Goal: Transaction & Acquisition: Purchase product/service

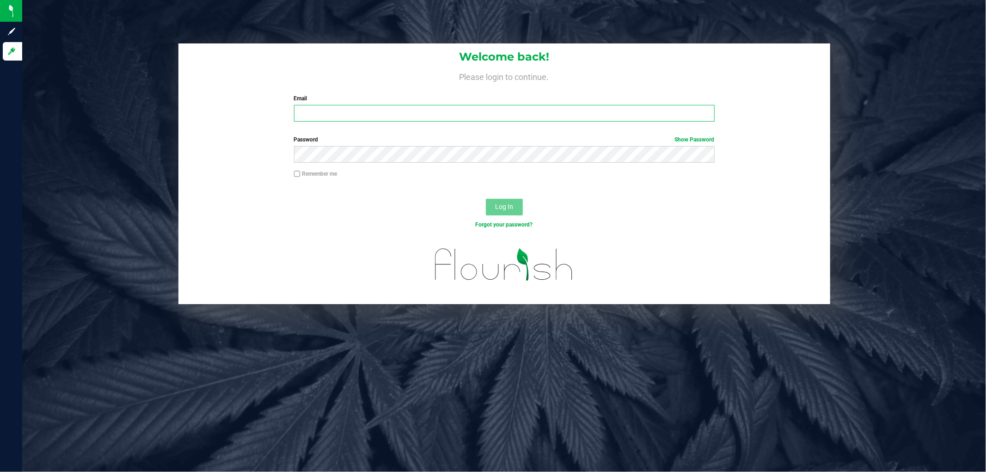
type input "[EMAIL_ADDRESS][DOMAIN_NAME]"
click at [514, 206] on button "Log In" at bounding box center [504, 207] width 37 height 17
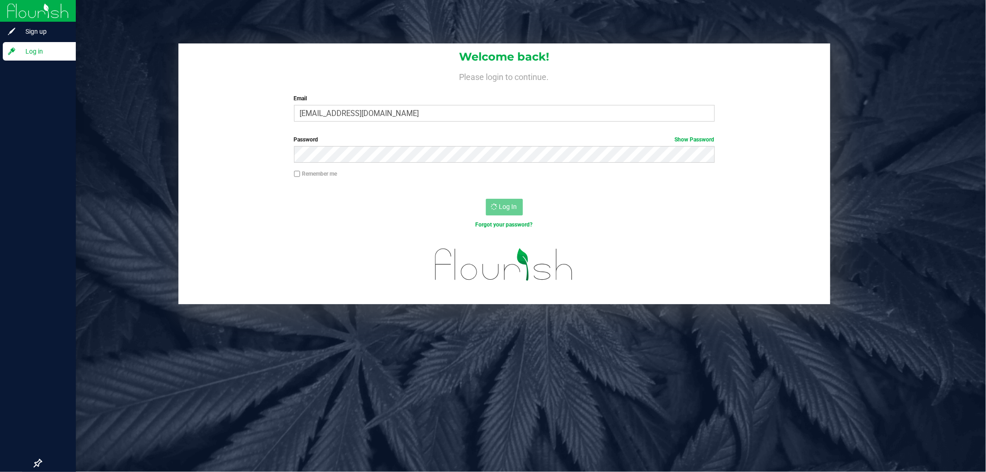
click at [14, 53] on icon at bounding box center [11, 51] width 9 height 9
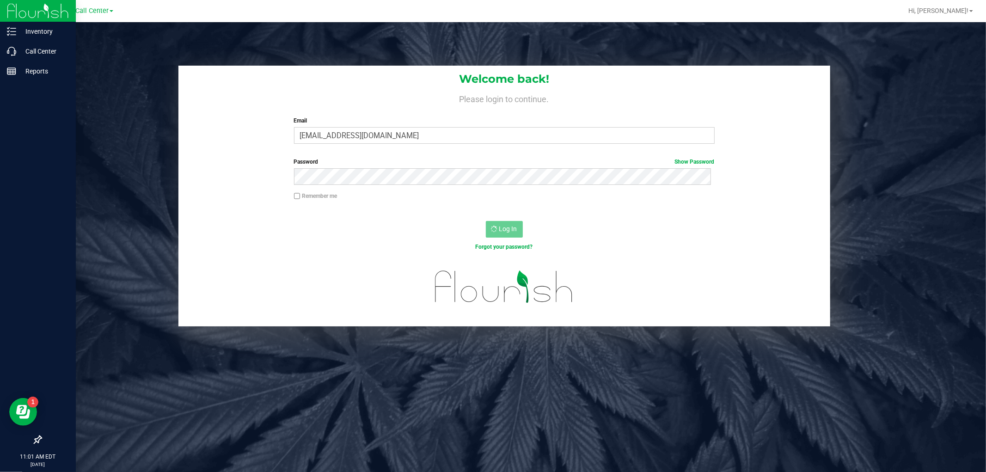
click at [501, 241] on div "Log In" at bounding box center [504, 232] width 652 height 31
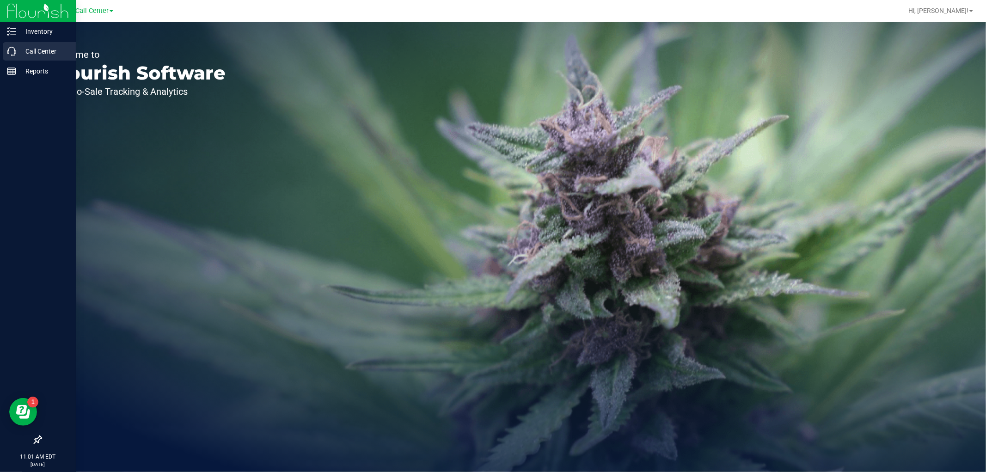
click at [10, 56] on div "Call Center" at bounding box center [39, 51] width 73 height 18
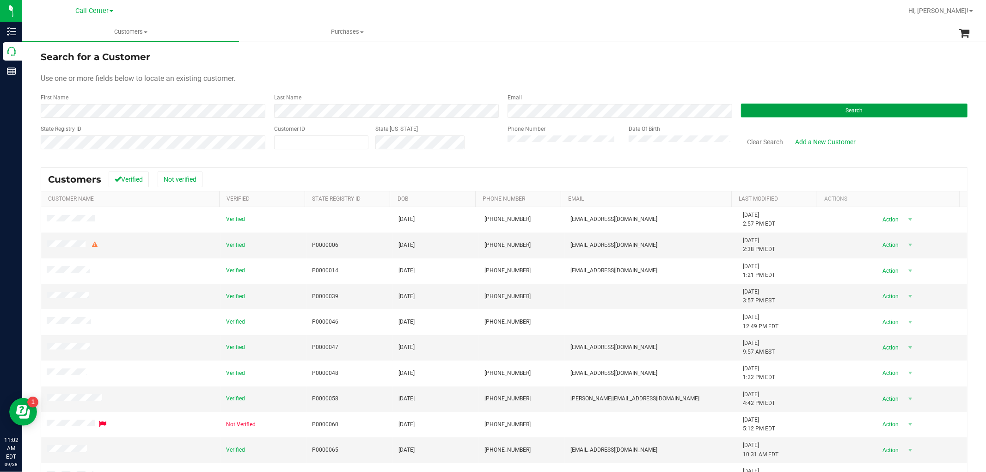
click at [782, 110] on button "Search" at bounding box center [854, 111] width 226 height 14
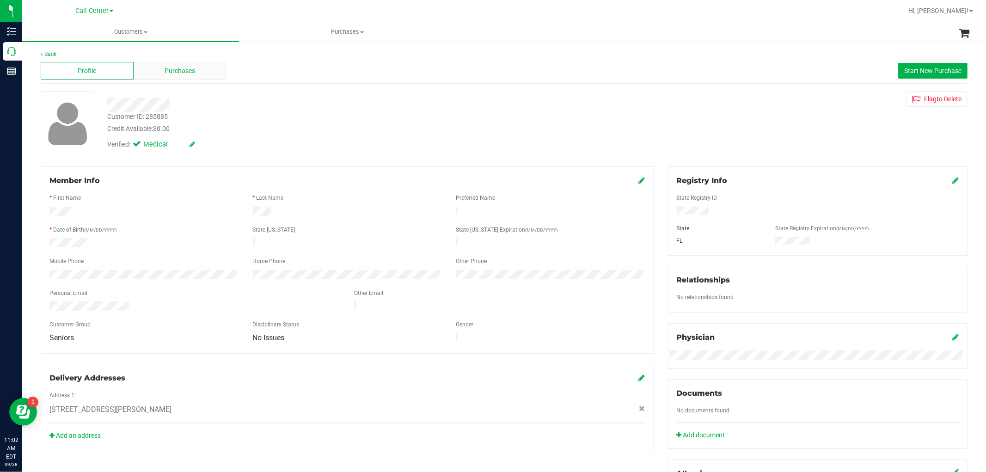
click at [203, 62] on div "Purchases" at bounding box center [180, 71] width 93 height 18
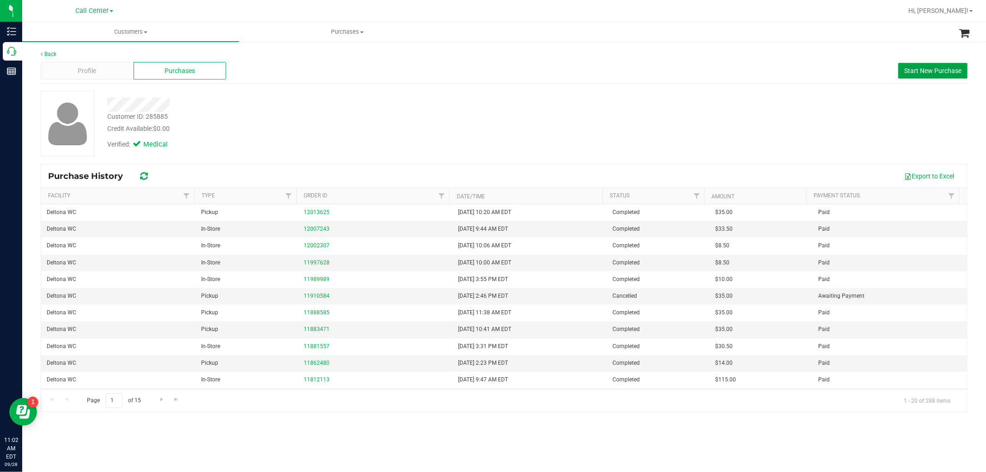
click at [927, 67] on span "Start New Purchase" at bounding box center [932, 70] width 57 height 7
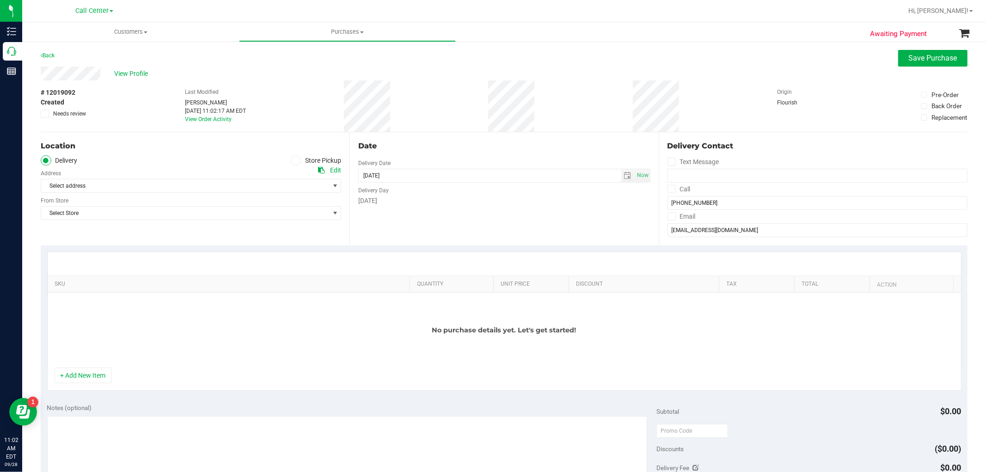
click at [293, 160] on icon at bounding box center [296, 160] width 6 height 0
click at [0, 0] on input "Store Pickup" at bounding box center [0, 0] width 0 height 0
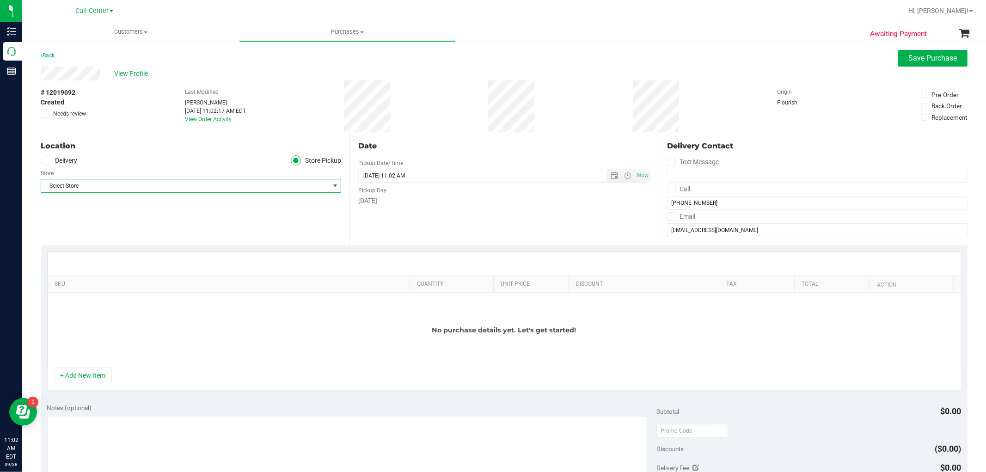
click at [271, 188] on span "Select Store" at bounding box center [185, 185] width 288 height 13
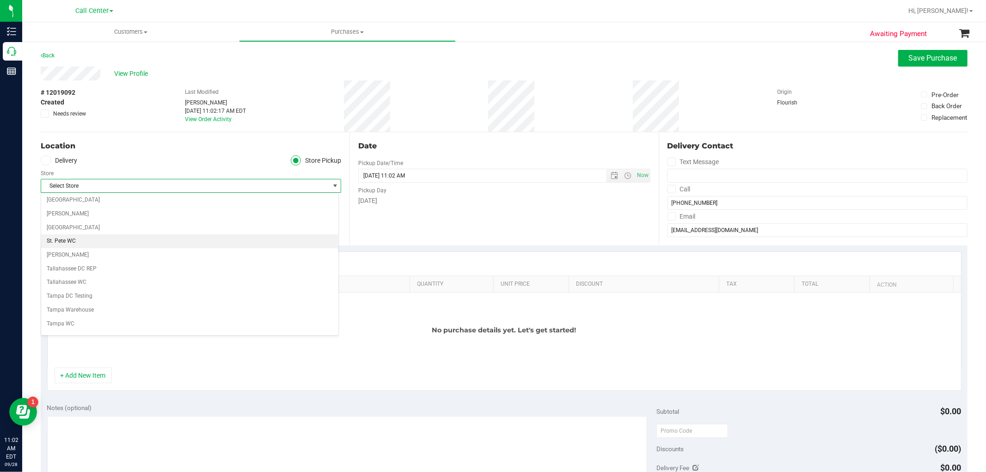
scroll to position [513, 0]
click at [79, 238] on li "Port Orange WC" at bounding box center [189, 238] width 297 height 14
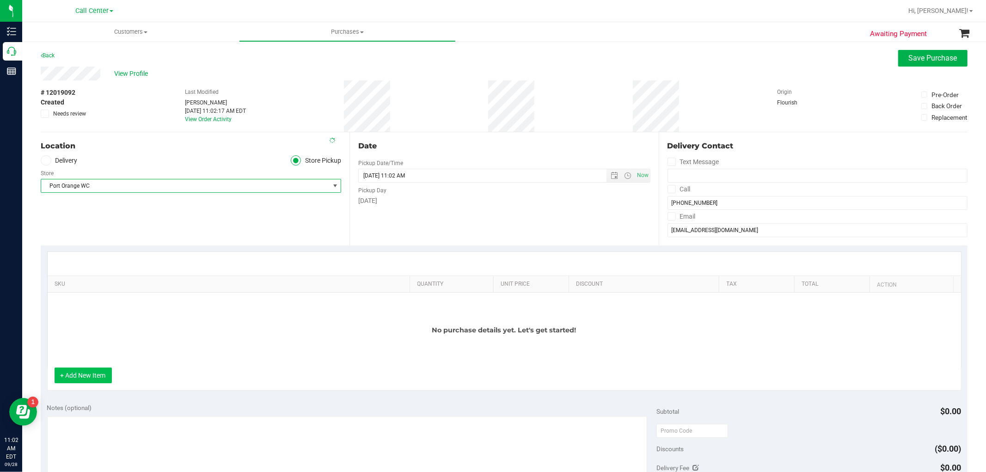
click at [85, 373] on button "+ Add New Item" at bounding box center [83, 375] width 57 height 16
click at [95, 372] on button "+ Add New Item" at bounding box center [83, 375] width 57 height 16
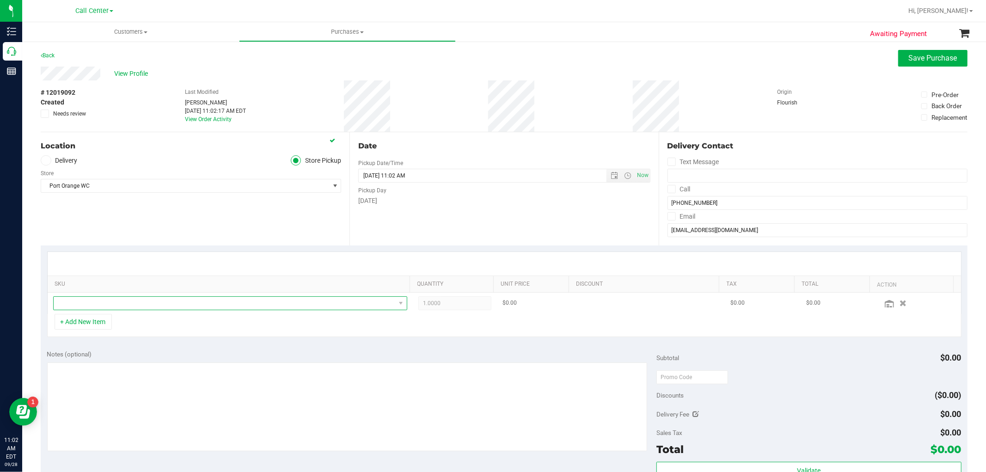
click at [145, 304] on span "NO DATA FOUND" at bounding box center [225, 303] width 342 height 13
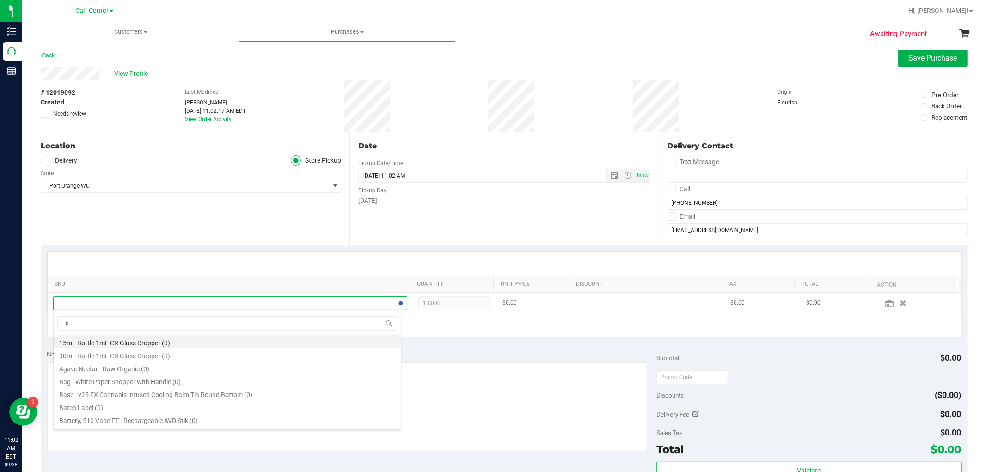
scroll to position [14, 345]
type input "double"
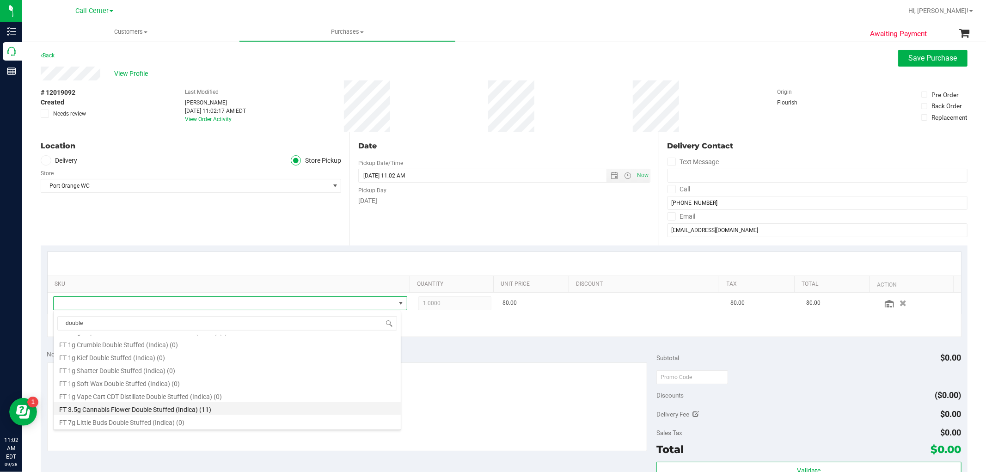
click at [213, 407] on li "FT 3.5g Cannabis Flower Double Stuffed (Indica) (11)" at bounding box center [227, 408] width 347 height 13
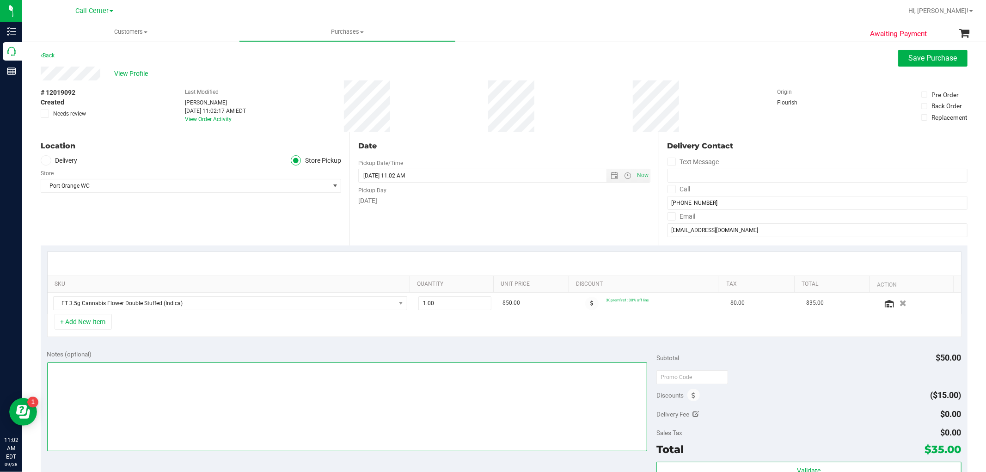
click at [447, 409] on textarea at bounding box center [347, 406] width 600 height 89
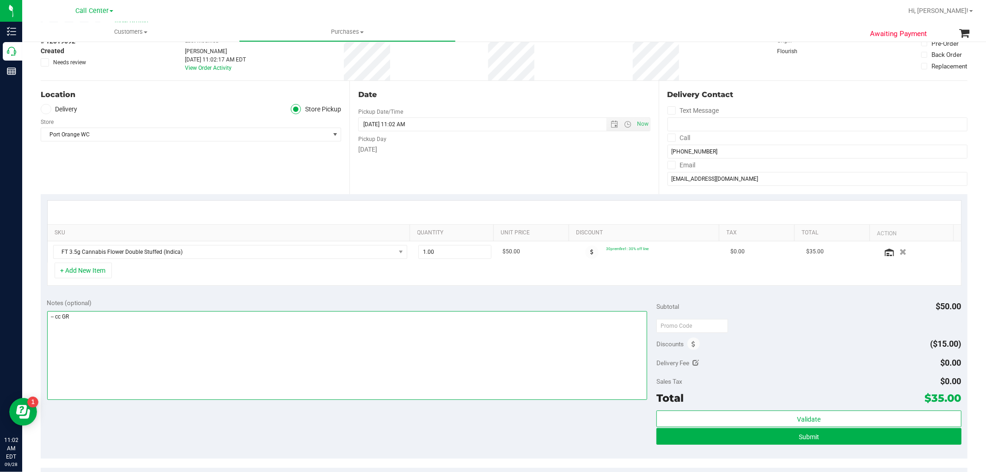
scroll to position [103, 0]
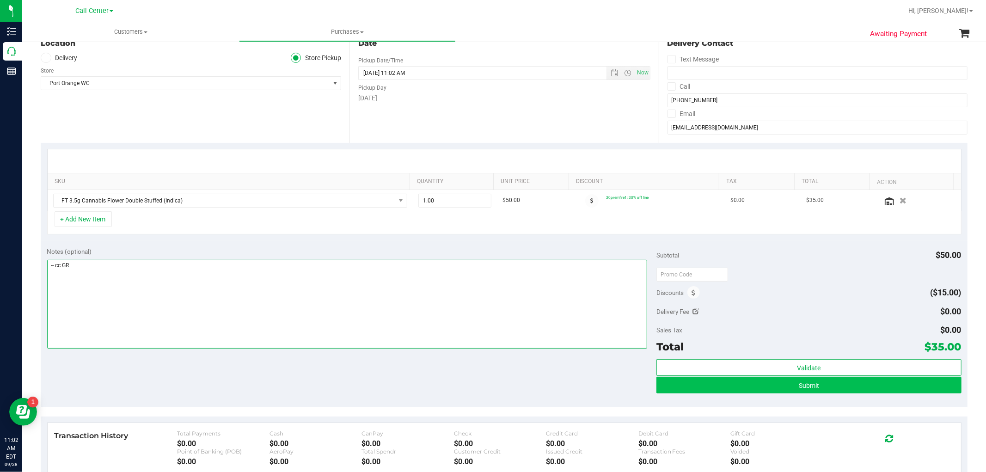
type textarea "-- cc GR"
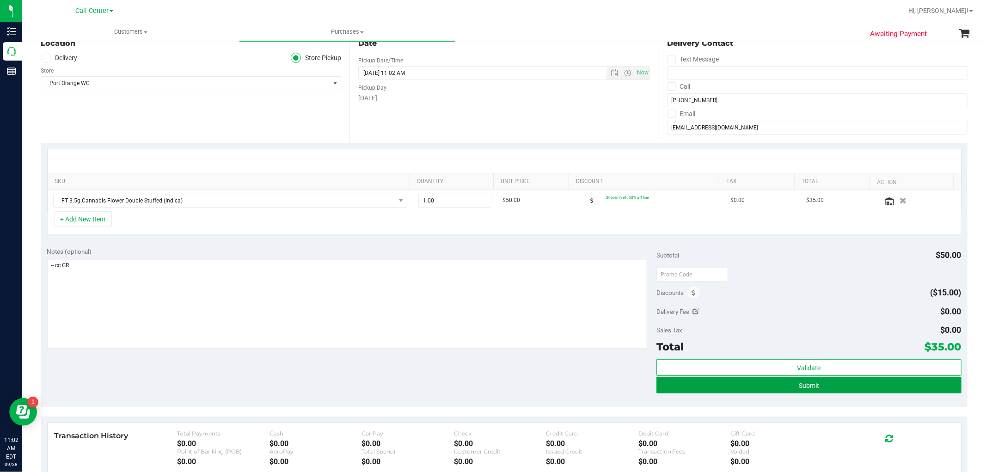
click at [808, 384] on span "Submit" at bounding box center [809, 385] width 20 height 7
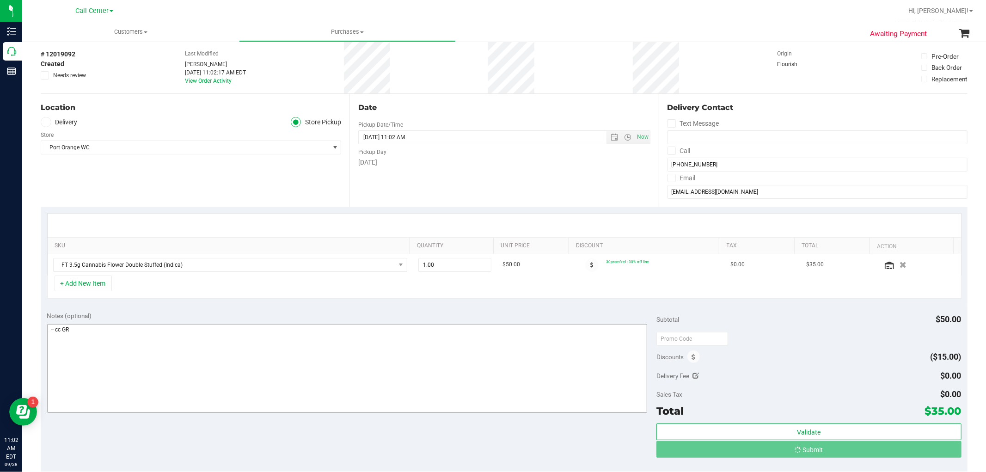
scroll to position [0, 0]
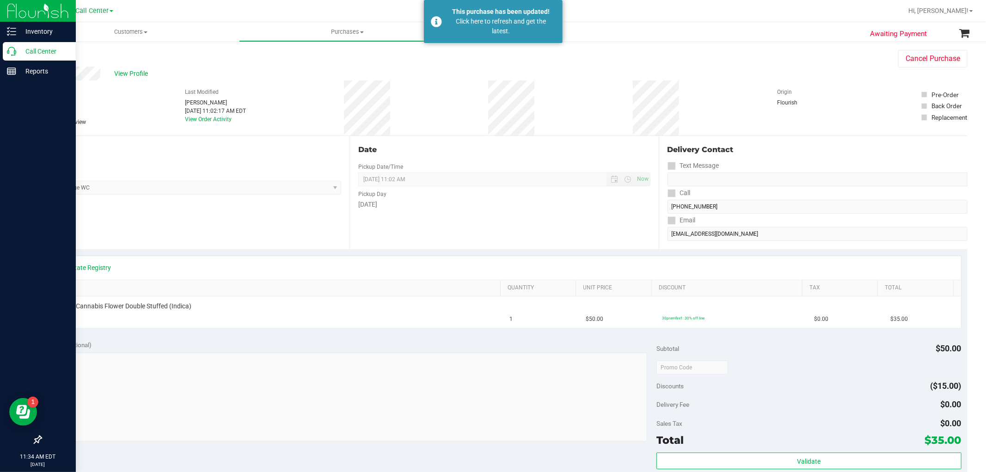
click at [12, 57] on div "Call Center" at bounding box center [39, 51] width 73 height 18
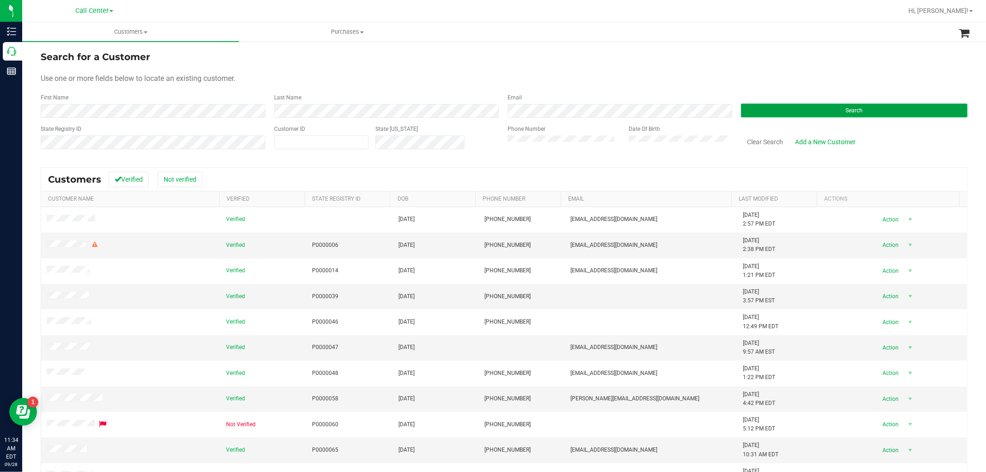
click at [874, 113] on button "Search" at bounding box center [854, 111] width 226 height 14
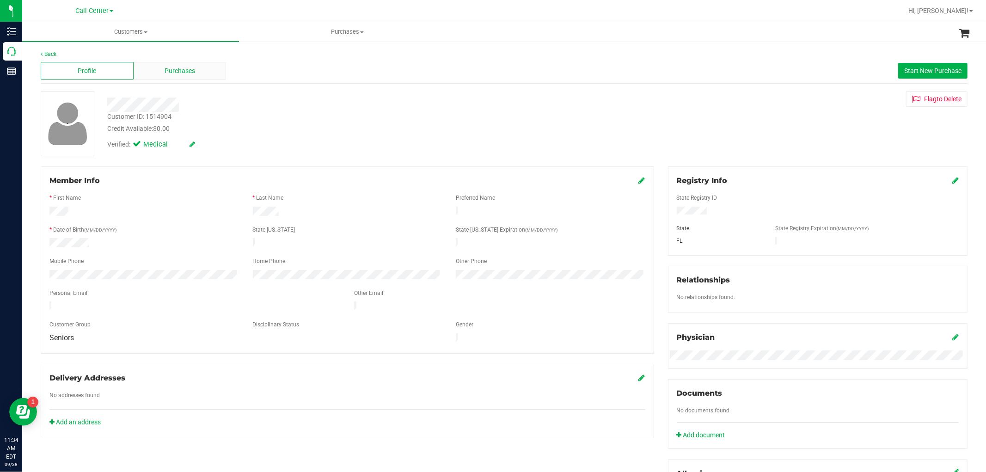
click at [207, 75] on div "Purchases" at bounding box center [180, 71] width 93 height 18
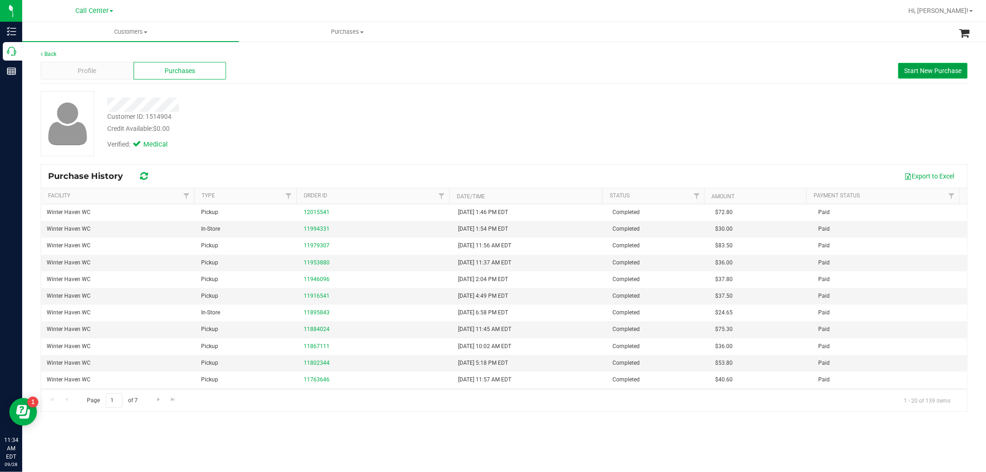
click at [923, 71] on span "Start New Purchase" at bounding box center [932, 70] width 57 height 7
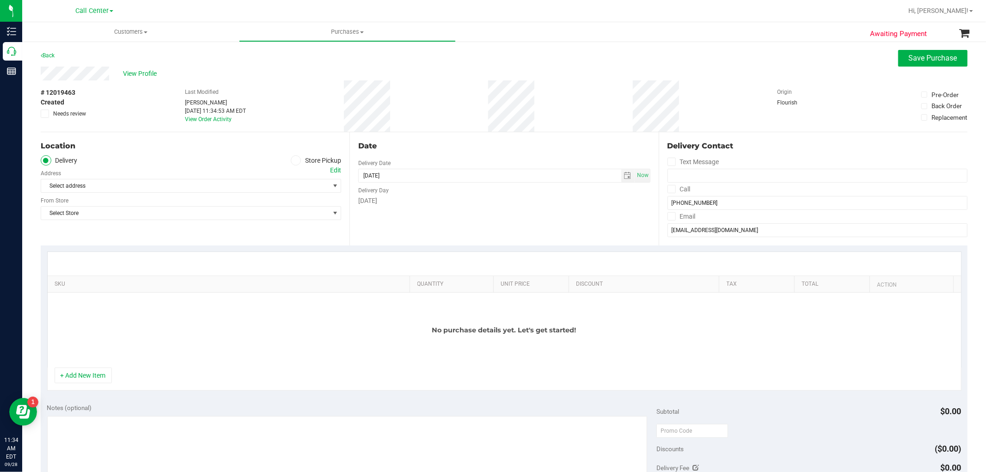
click at [297, 162] on span at bounding box center [296, 160] width 11 height 11
click at [0, 0] on input "Store Pickup" at bounding box center [0, 0] width 0 height 0
click at [269, 193] on div "Location Delivery Store Pickup Store Select Store Select Store Bonita Springs W…" at bounding box center [195, 188] width 309 height 113
click at [273, 186] on span "Select Store" at bounding box center [185, 185] width 288 height 13
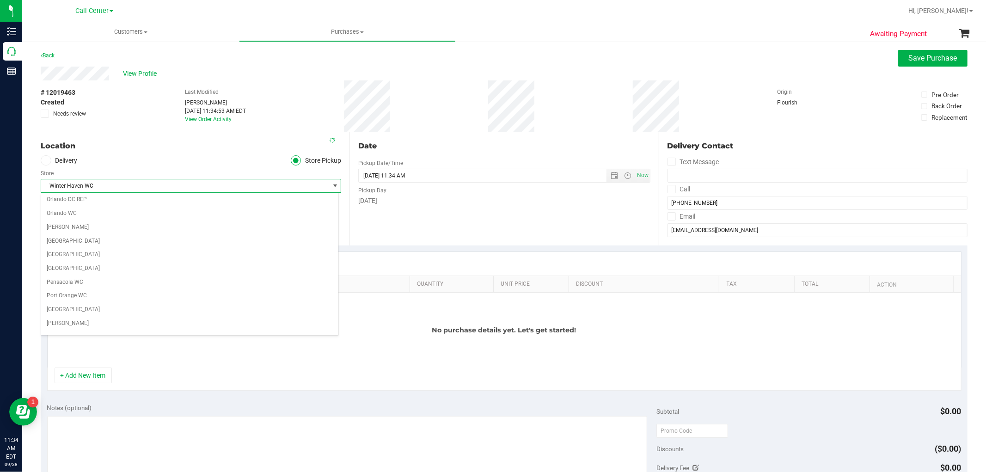
scroll to position [649, 0]
click at [104, 381] on button "+ Add New Item" at bounding box center [83, 375] width 57 height 16
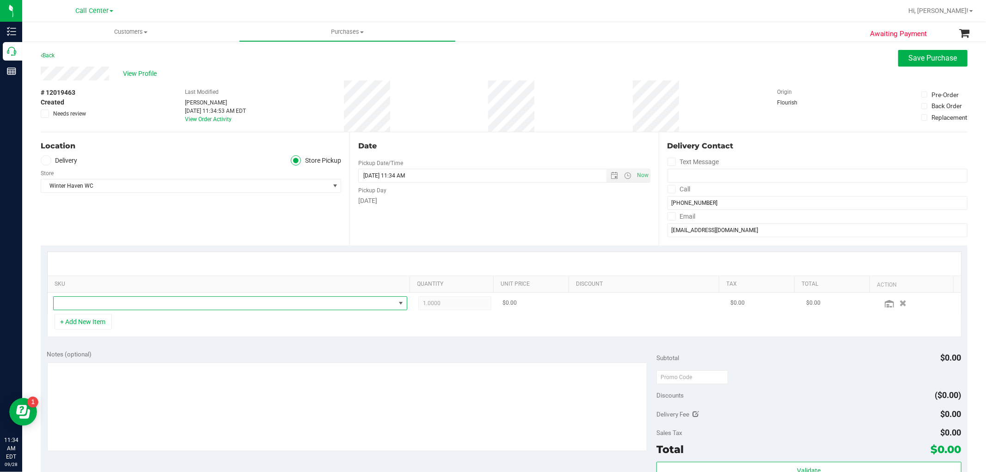
click at [155, 304] on span "NO DATA FOUND" at bounding box center [225, 303] width 342 height 13
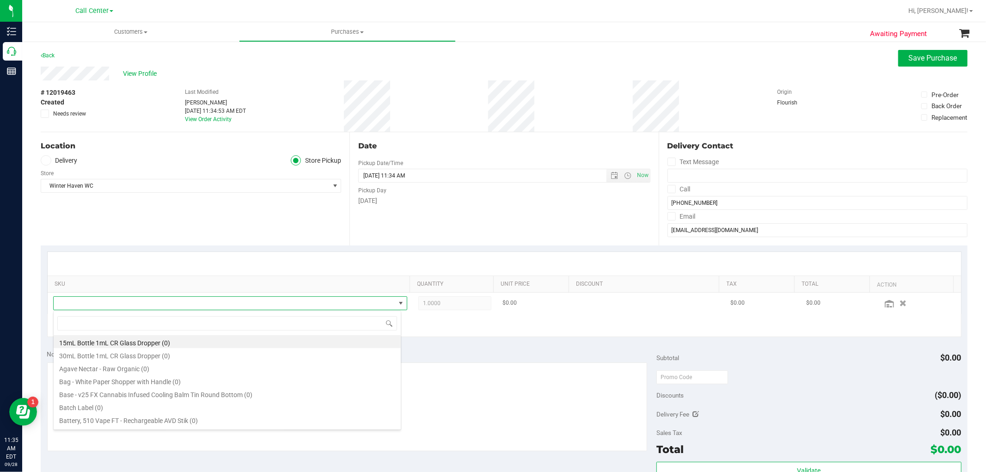
scroll to position [14, 345]
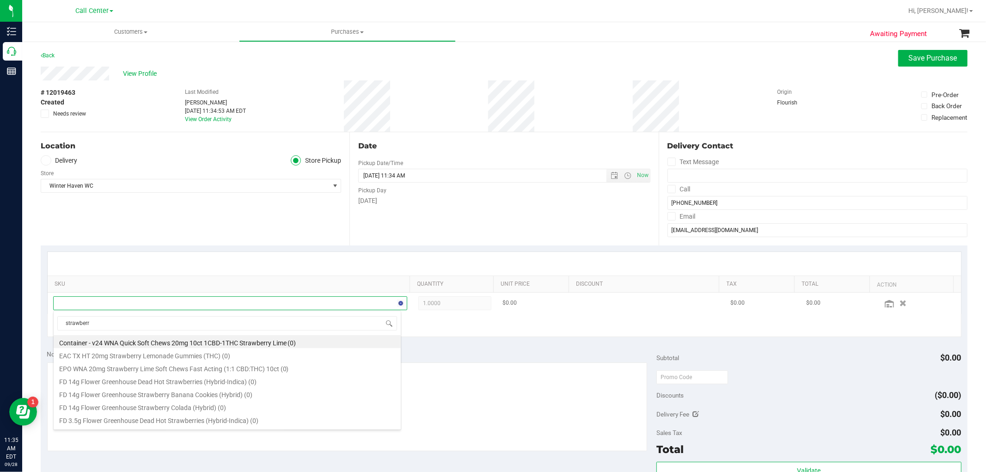
type input "strawberry"
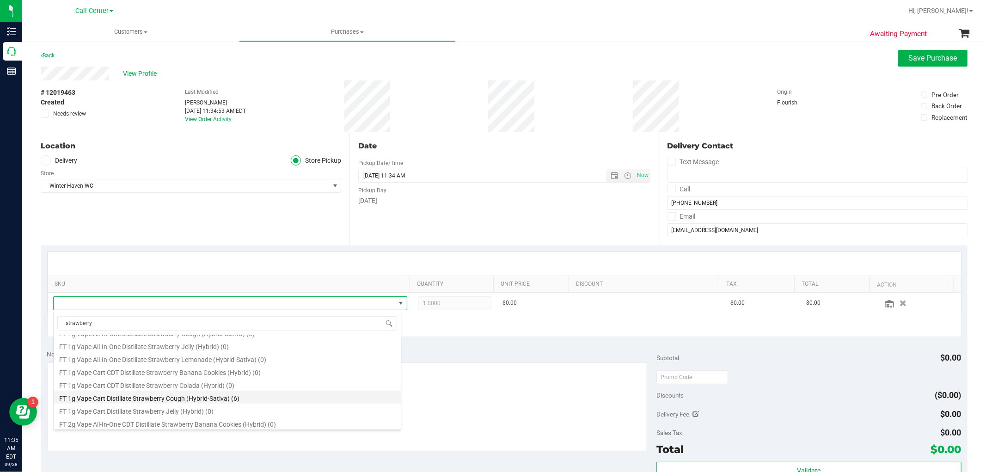
click at [228, 397] on li "FT 1g Vape Cart Distillate Strawberry Cough (Hybrid-Sativa) (6)" at bounding box center [227, 397] width 347 height 13
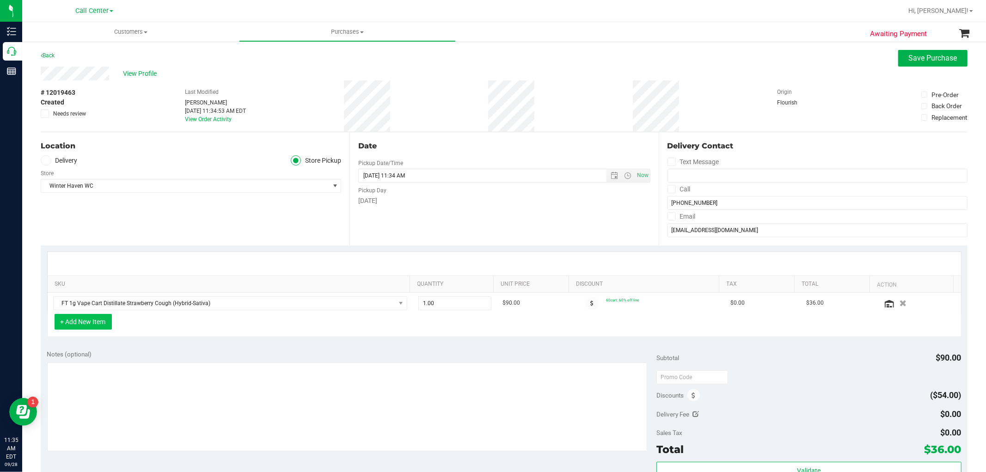
click at [86, 324] on button "+ Add New Item" at bounding box center [83, 322] width 57 height 16
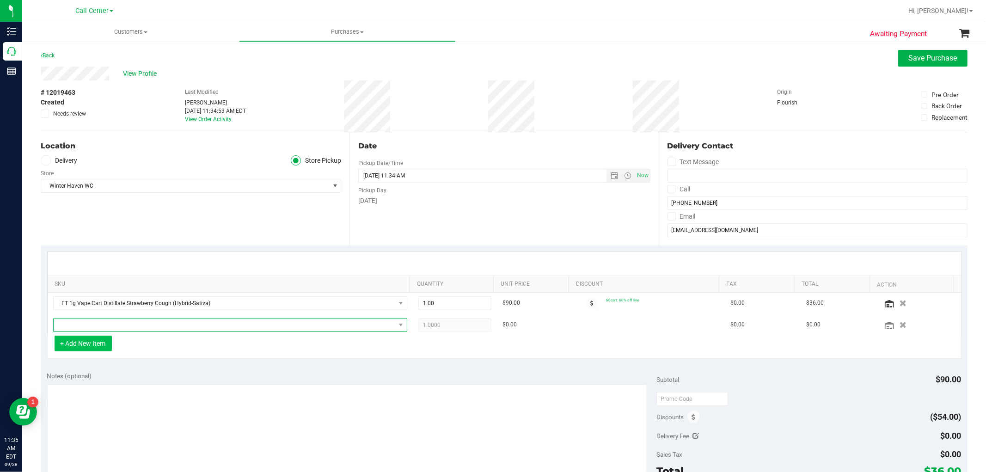
click at [86, 324] on span "NO DATA FOUND" at bounding box center [225, 324] width 342 height 13
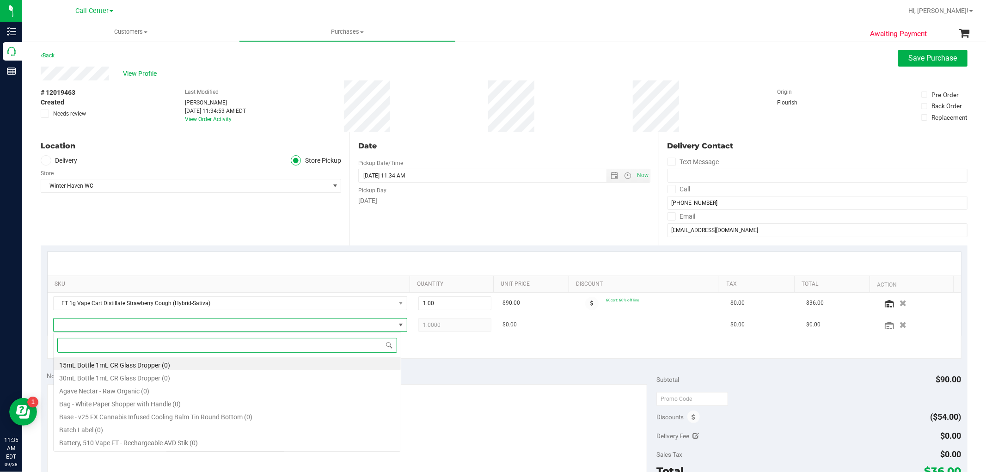
scroll to position [14, 345]
type input "georgia"
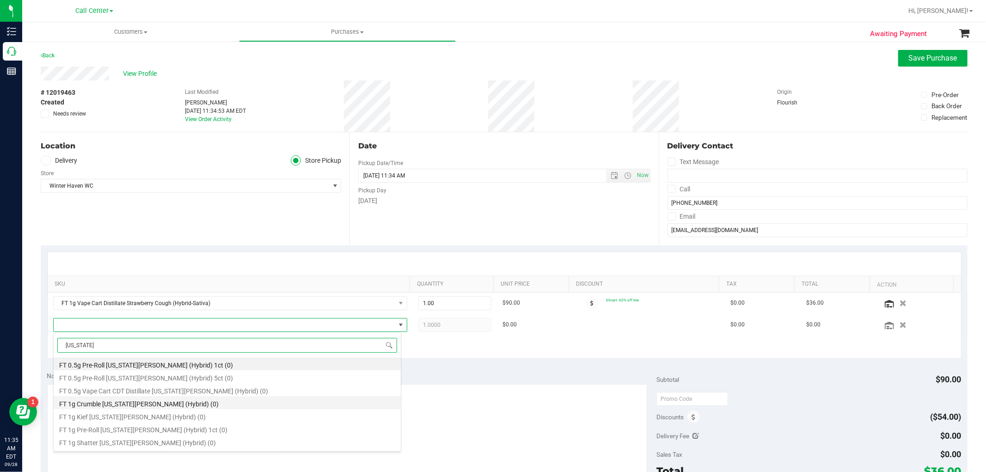
scroll to position [51, 0]
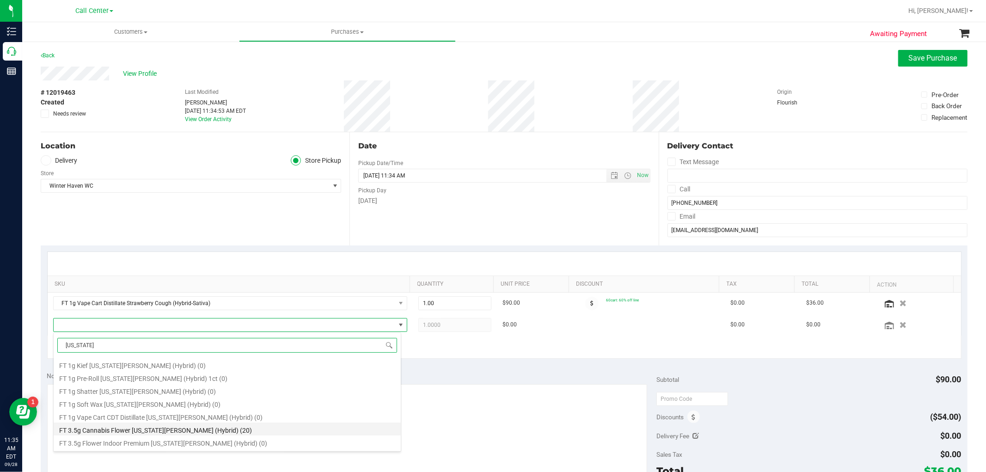
click at [210, 428] on li "FT 3.5g Cannabis Flower Georgia Runtz (Hybrid) (20)" at bounding box center [227, 428] width 347 height 13
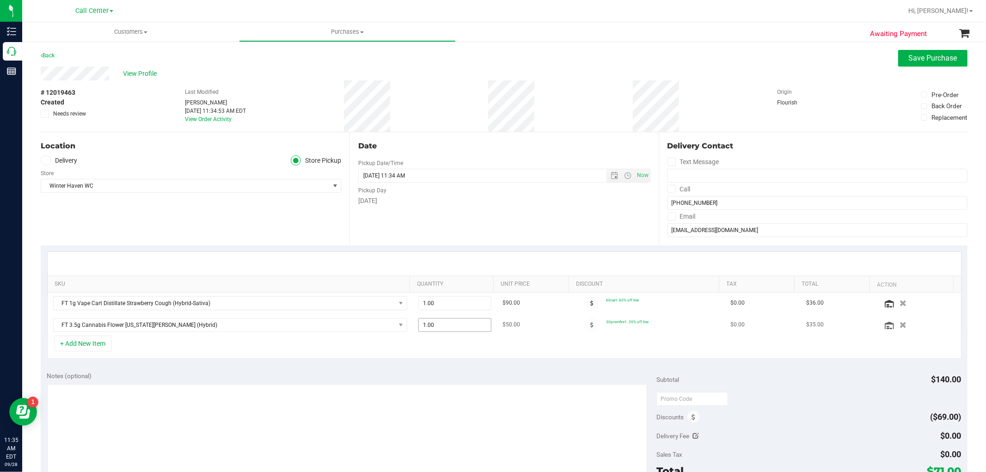
click at [452, 330] on span "1.00 1" at bounding box center [454, 325] width 73 height 14
click at [452, 330] on input "1" at bounding box center [455, 324] width 72 height 13
type input "2"
type input "2.00"
click at [182, 368] on div "Notes (optional) Subtotal $140.00 Discounts ($69.00) Delivery Fee $0.00 Sales T…" at bounding box center [504, 448] width 927 height 166
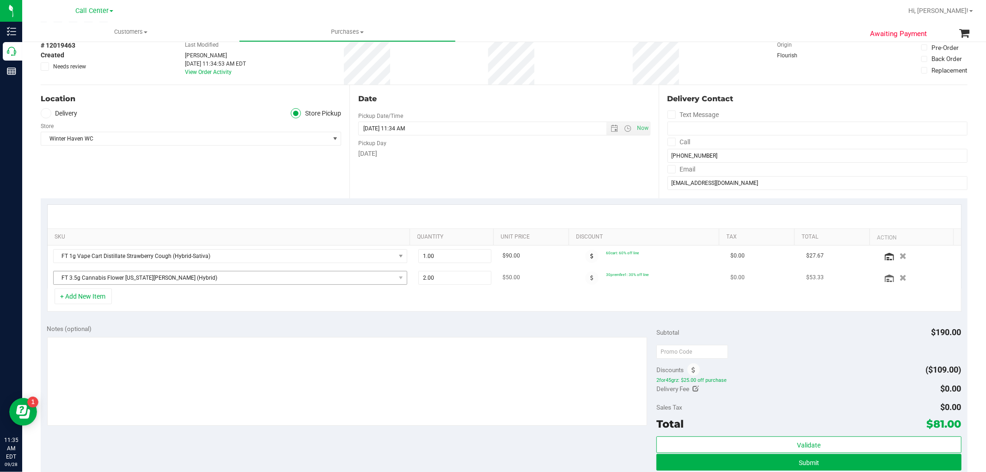
scroll to position [103, 0]
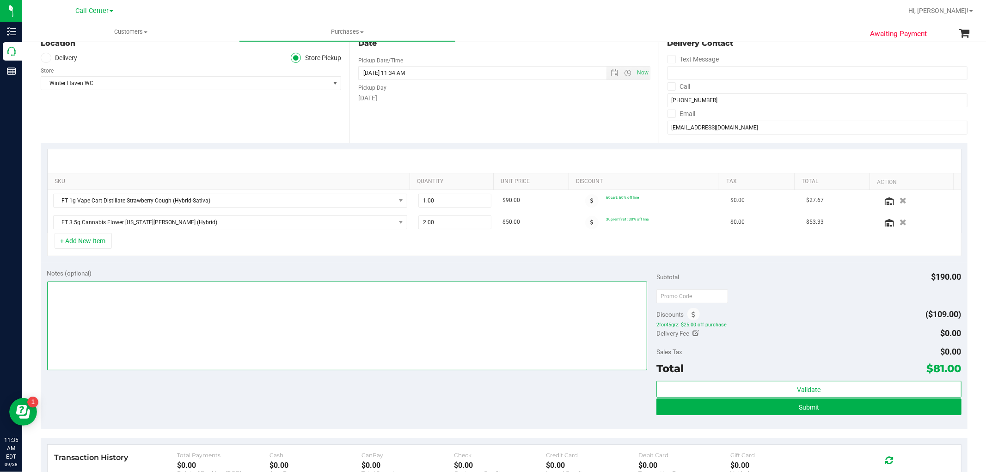
click at [247, 334] on textarea at bounding box center [347, 325] width 600 height 89
type textarea "-- cc GR"
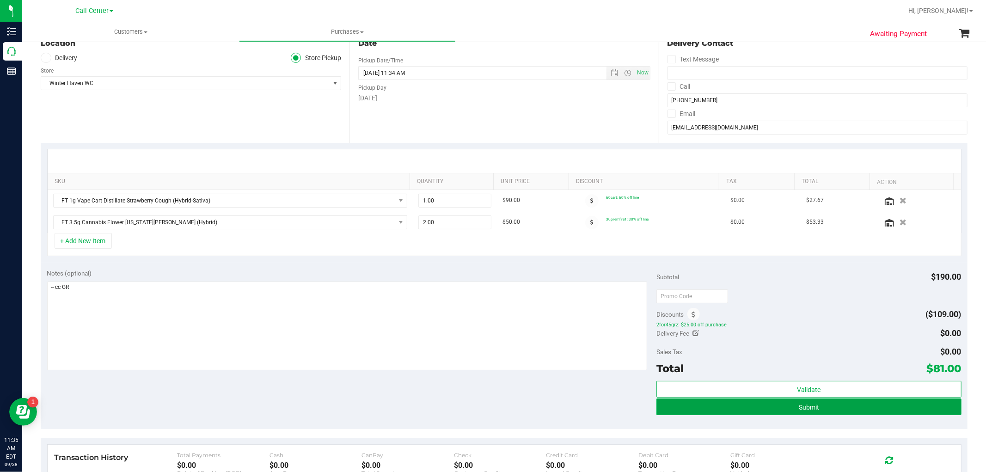
click at [769, 409] on button "Submit" at bounding box center [808, 406] width 305 height 17
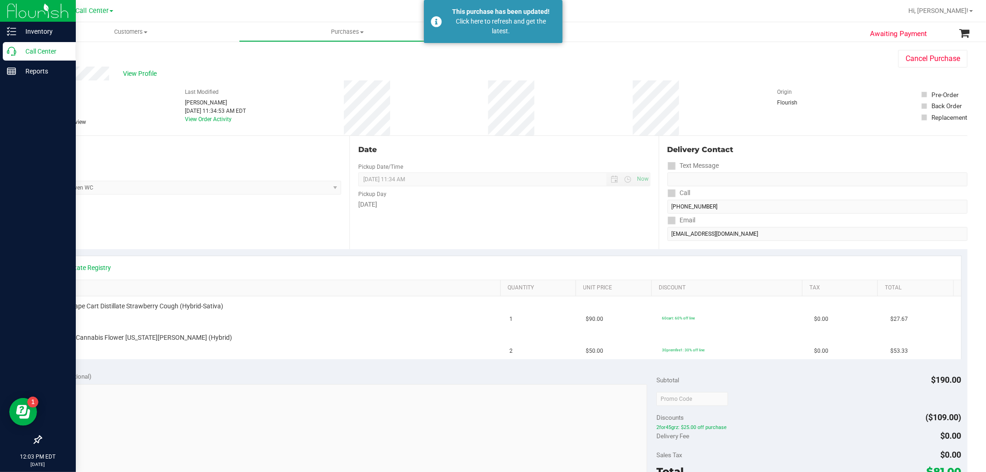
click at [16, 51] on p "Call Center" at bounding box center [43, 51] width 55 height 11
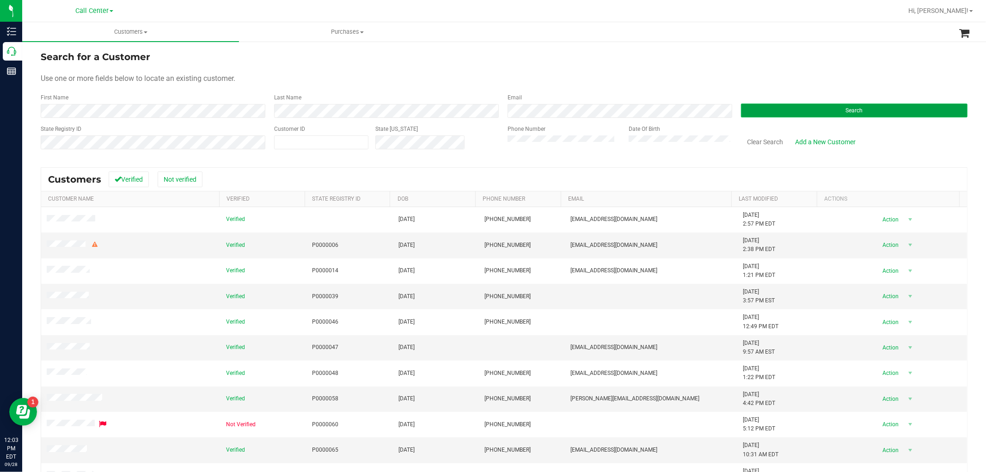
click at [777, 113] on button "Search" at bounding box center [854, 111] width 226 height 14
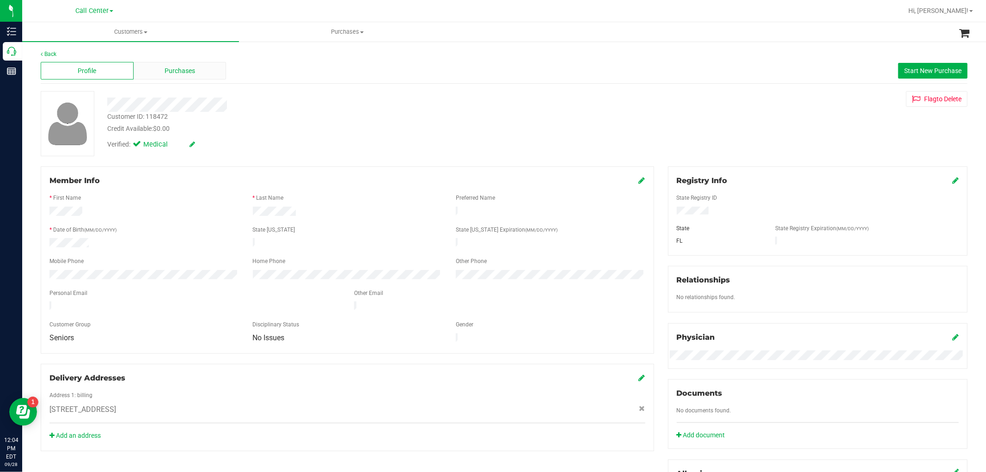
click at [193, 68] on span "Purchases" at bounding box center [180, 71] width 31 height 10
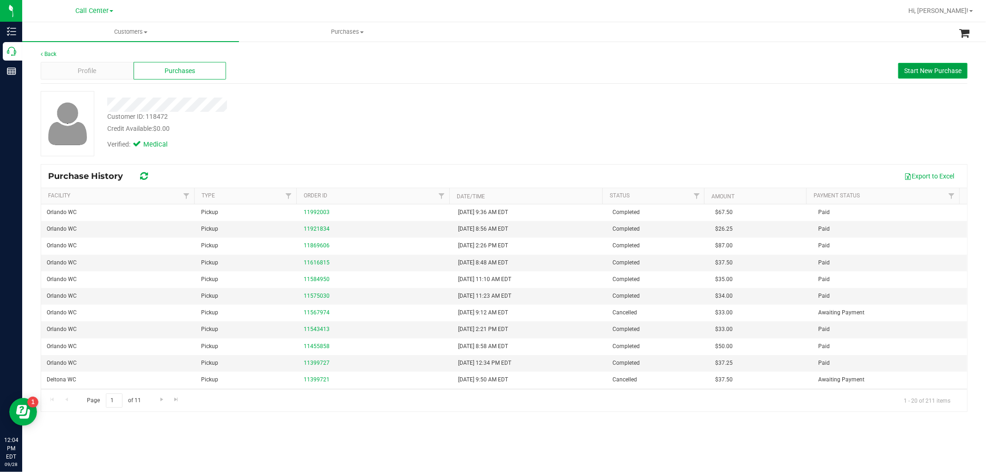
click at [921, 71] on span "Start New Purchase" at bounding box center [932, 70] width 57 height 7
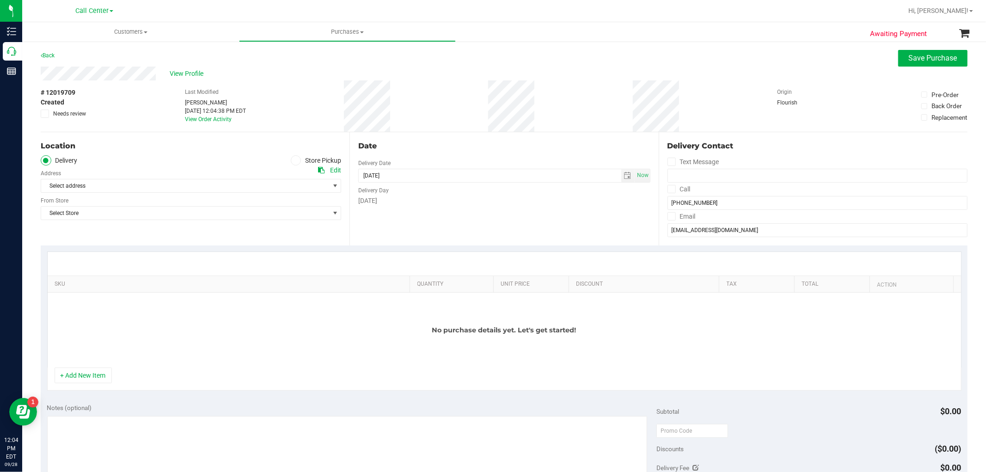
click at [299, 161] on label "Store Pickup" at bounding box center [316, 160] width 51 height 11
click at [0, 0] on input "Store Pickup" at bounding box center [0, 0] width 0 height 0
click at [292, 191] on span "Select Store" at bounding box center [185, 185] width 288 height 13
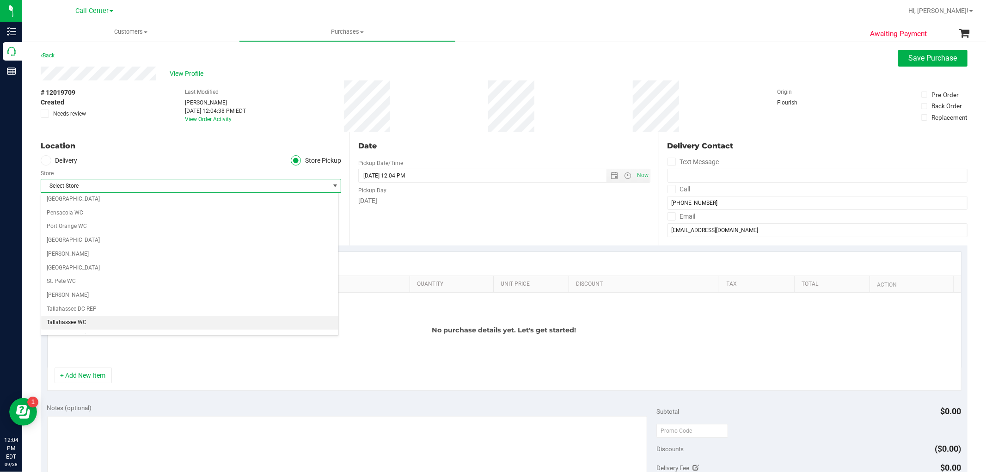
scroll to position [462, 0]
click at [71, 209] on li "Orlando WC" at bounding box center [189, 207] width 297 height 14
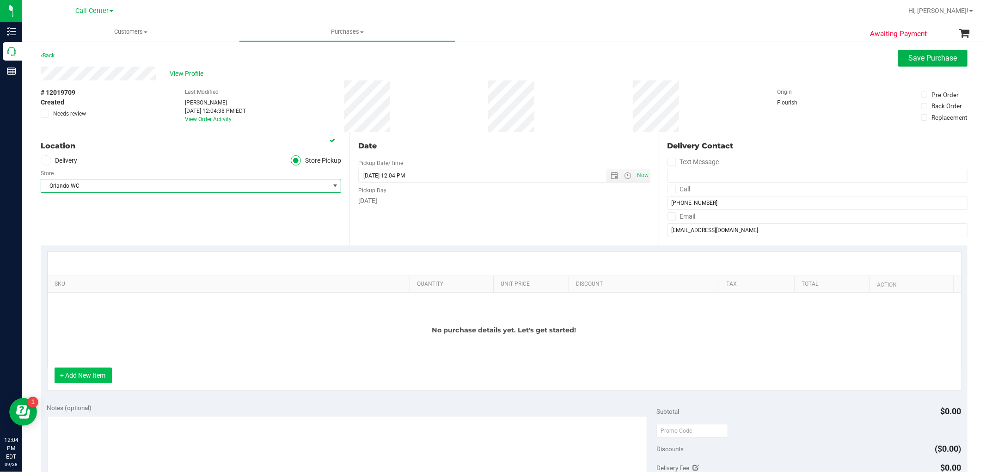
click at [82, 368] on button "+ Add New Item" at bounding box center [83, 375] width 57 height 16
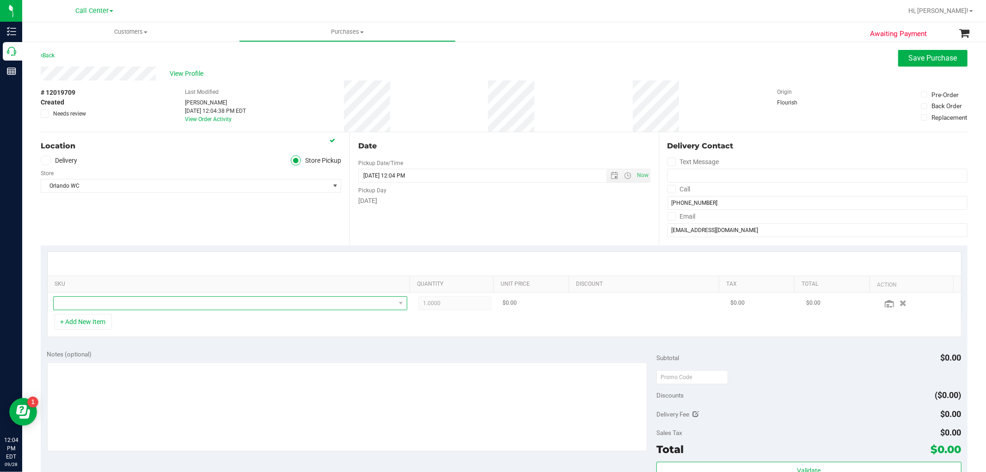
click at [136, 304] on span "NO DATA FOUND" at bounding box center [225, 303] width 342 height 13
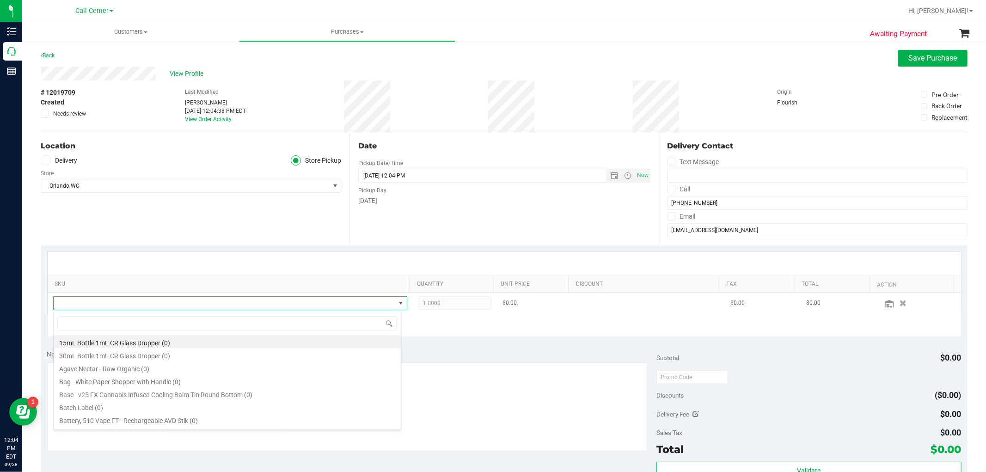
scroll to position [14, 345]
type input "pisce"
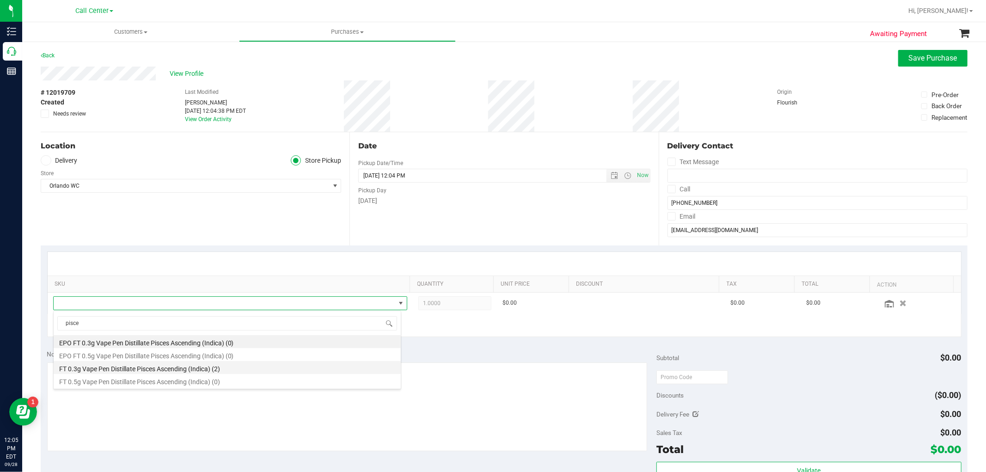
click at [145, 370] on li "FT 0.3g Vape Pen Distillate Pisces Ascending (Indica) (2)" at bounding box center [227, 367] width 347 height 13
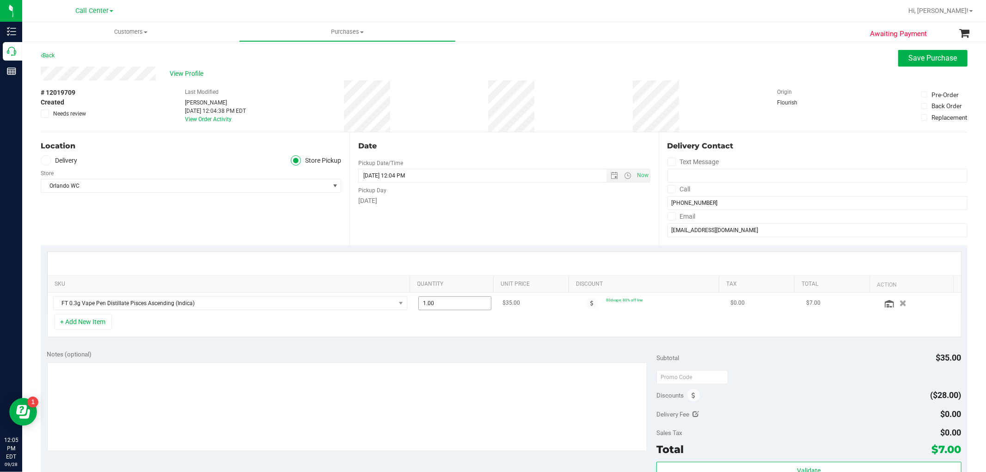
click at [444, 305] on span "1.00 1" at bounding box center [454, 303] width 73 height 14
click at [444, 305] on input "1" at bounding box center [455, 303] width 72 height 13
type input "2"
type input "2.00"
click at [196, 310] on span "FT 0.3g Vape Pen Distillate Pisces Ascending (Indica)" at bounding box center [225, 303] width 342 height 13
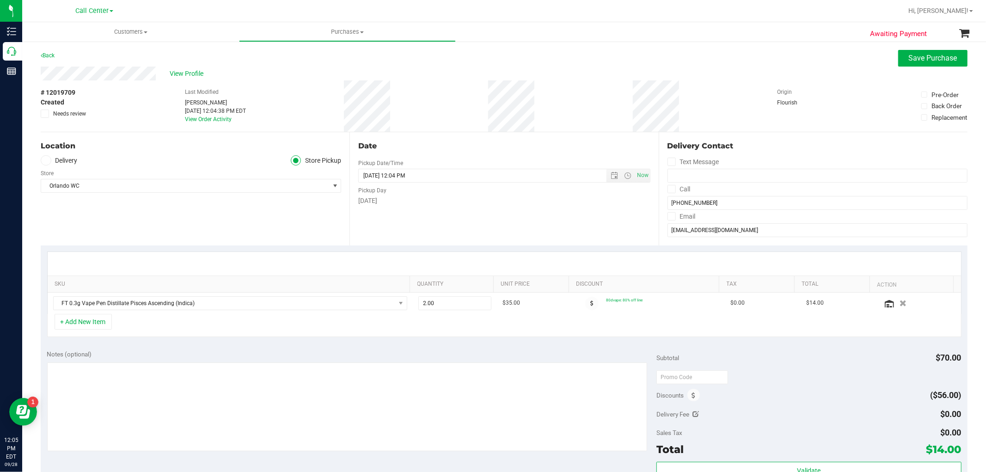
click at [95, 331] on div "+ Add New Item" at bounding box center [504, 325] width 914 height 23
click at [98, 326] on button "+ Add New Item" at bounding box center [83, 322] width 57 height 16
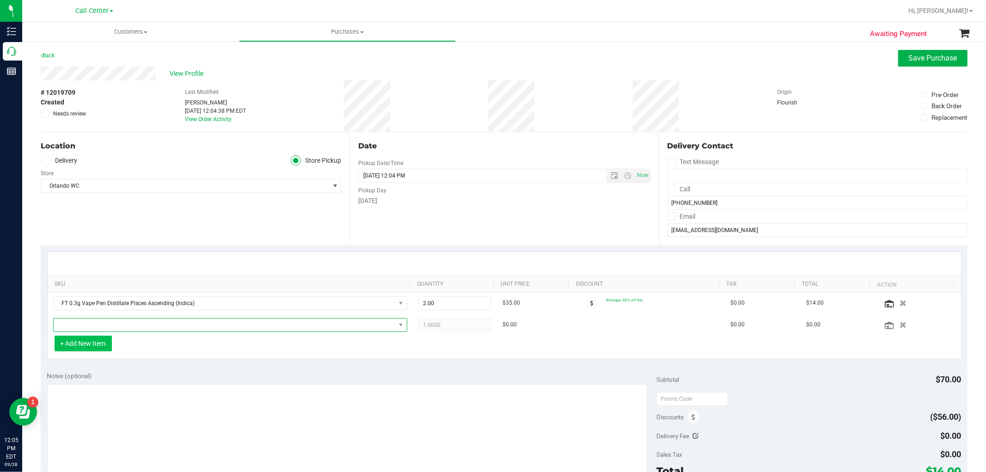
click at [98, 326] on span "NO DATA FOUND" at bounding box center [225, 324] width 342 height 13
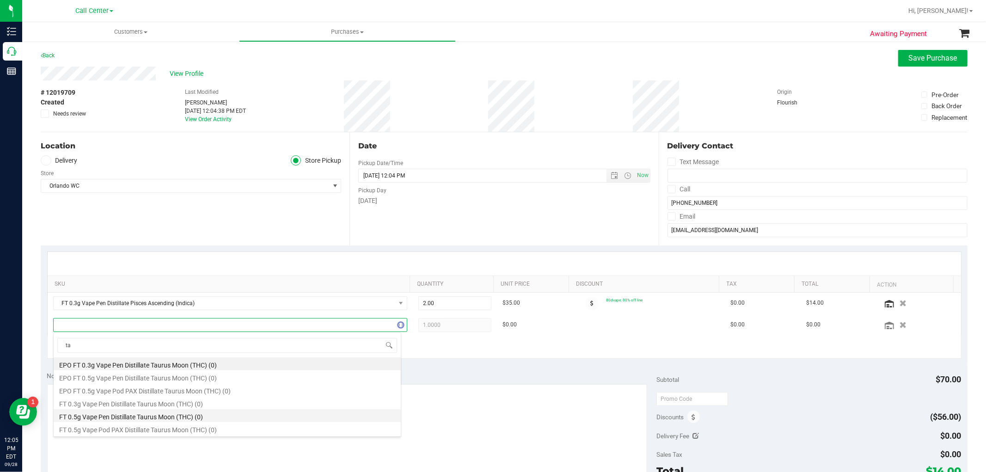
type input "t"
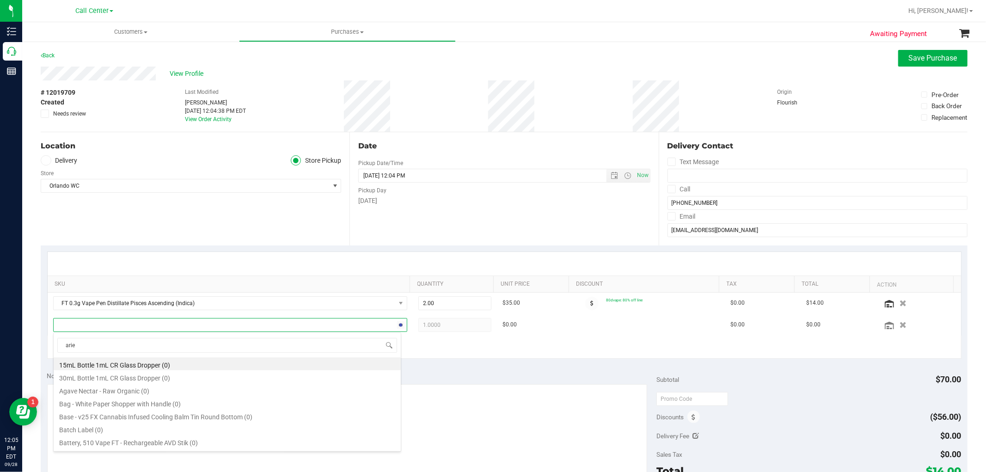
type input "aries"
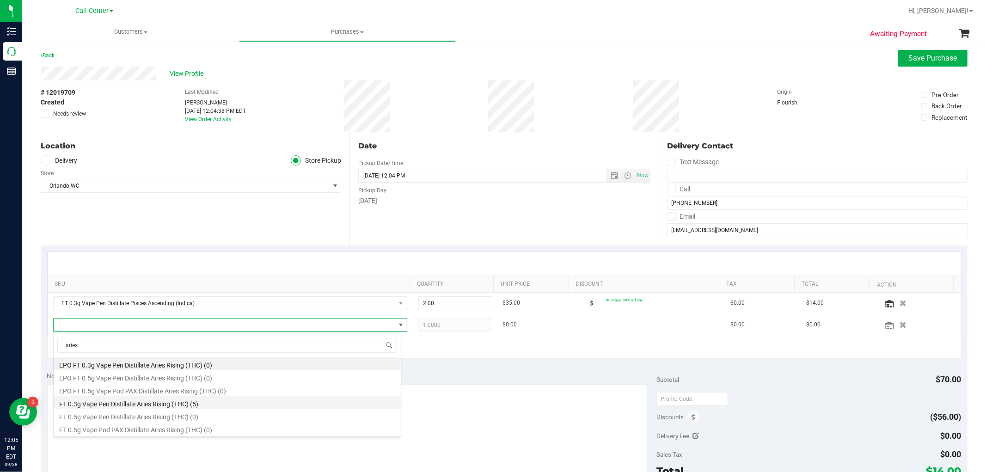
click at [234, 401] on li "FT 0.3g Vape Pen Distillate Aries Rising (THC) (5)" at bounding box center [227, 402] width 347 height 13
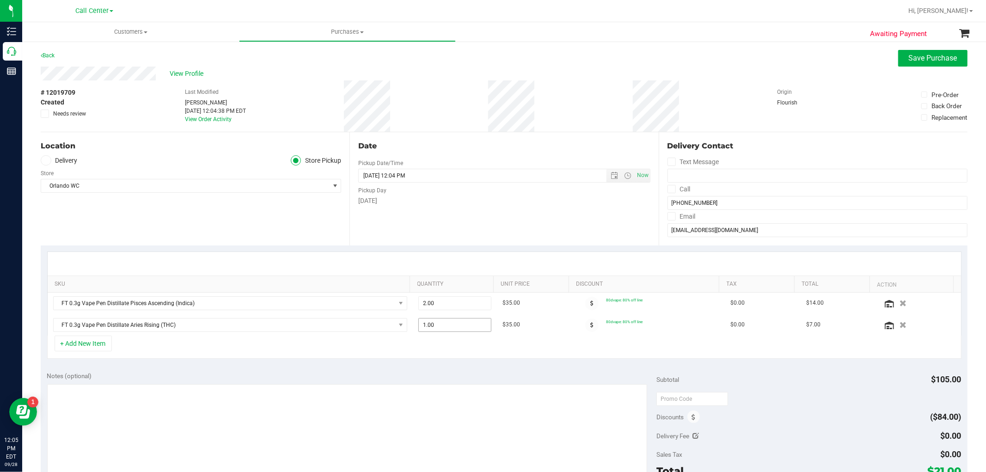
click at [456, 325] on span "1.00 1" at bounding box center [454, 325] width 73 height 14
click at [456, 325] on input "1" at bounding box center [455, 324] width 72 height 13
type input "5"
type input "5.00"
click at [99, 345] on button "+ Add New Item" at bounding box center [83, 344] width 57 height 16
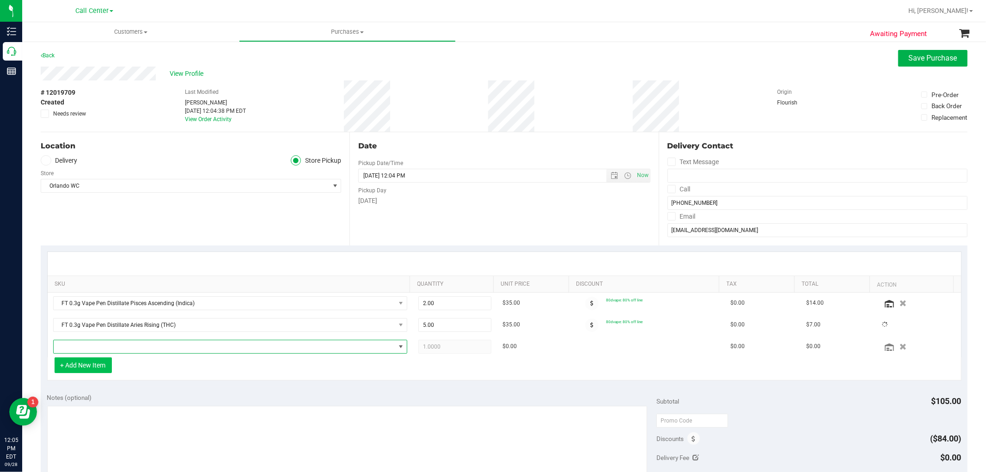
click at [99, 345] on span "NO DATA FOUND" at bounding box center [225, 346] width 342 height 13
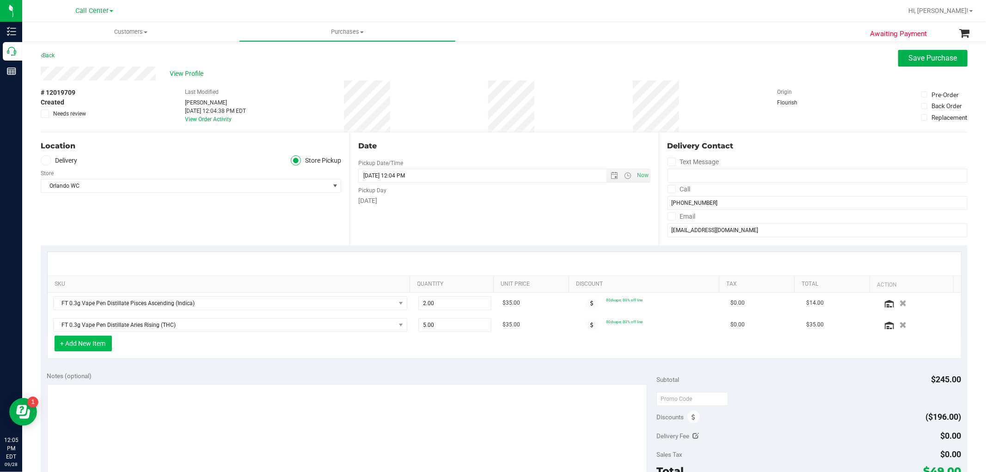
click at [99, 345] on button "+ Add New Item" at bounding box center [83, 344] width 57 height 16
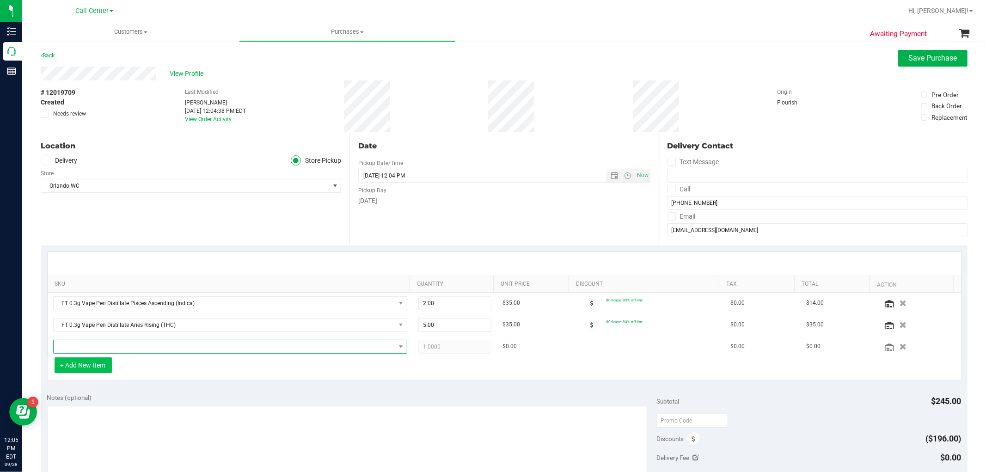
click at [99, 345] on span "NO DATA FOUND" at bounding box center [225, 346] width 342 height 13
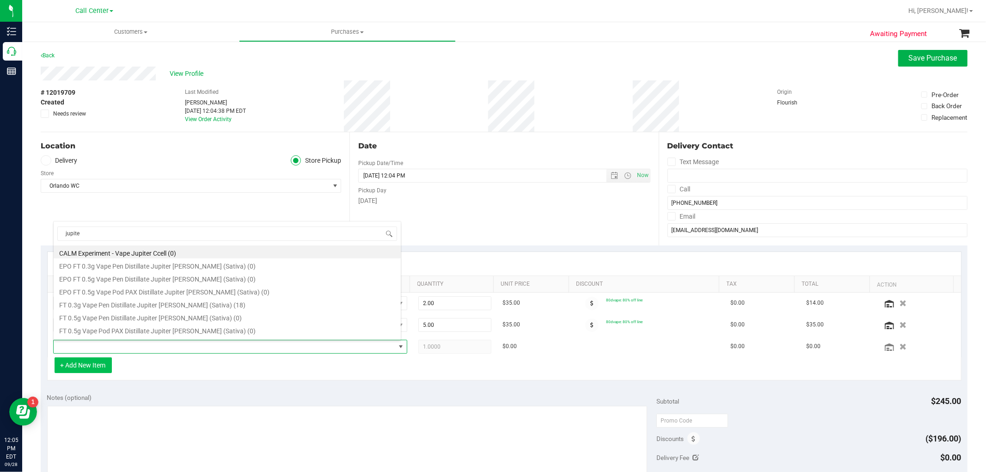
type input "jupiter"
click at [186, 306] on li "FT 0.3g Vape Pen Distillate Jupiter Leo (Sativa) (18)" at bounding box center [227, 303] width 347 height 13
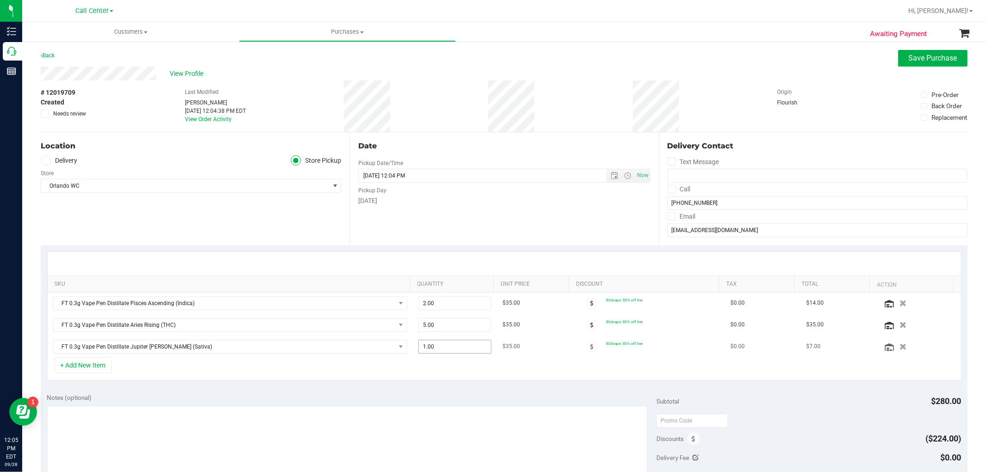
click at [440, 349] on span "1.00 1" at bounding box center [454, 347] width 73 height 14
click at [440, 349] on input "1" at bounding box center [455, 346] width 72 height 13
type input "5"
type input "5.00"
click at [418, 377] on div "+ Add New Item" at bounding box center [504, 368] width 914 height 23
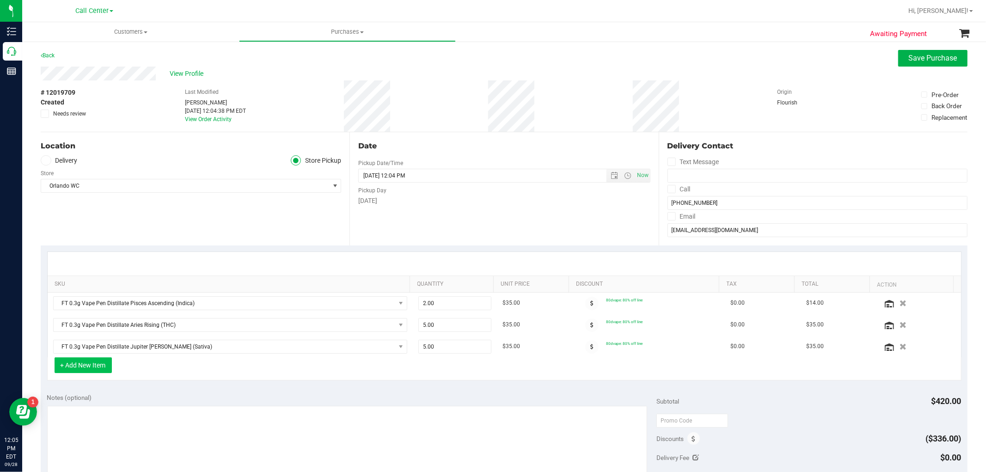
click at [103, 369] on button "+ Add New Item" at bounding box center [83, 365] width 57 height 16
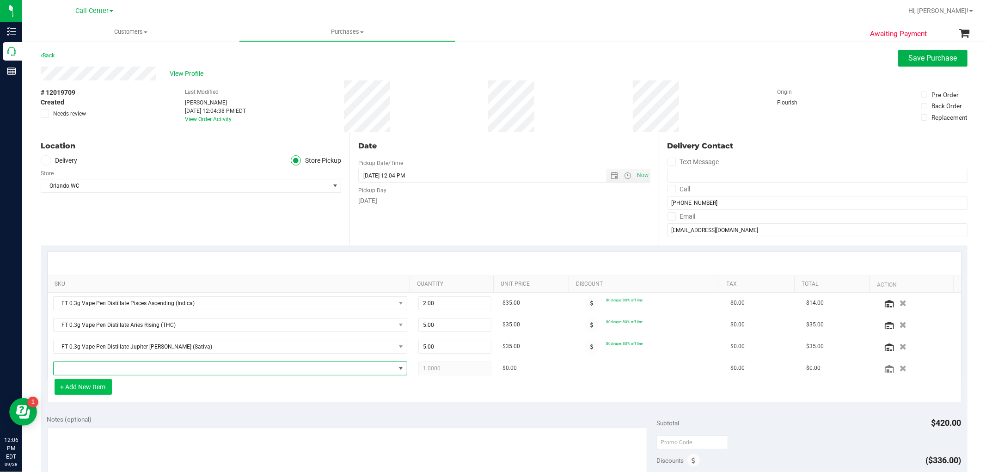
click at [103, 369] on span "NO DATA FOUND" at bounding box center [225, 368] width 342 height 13
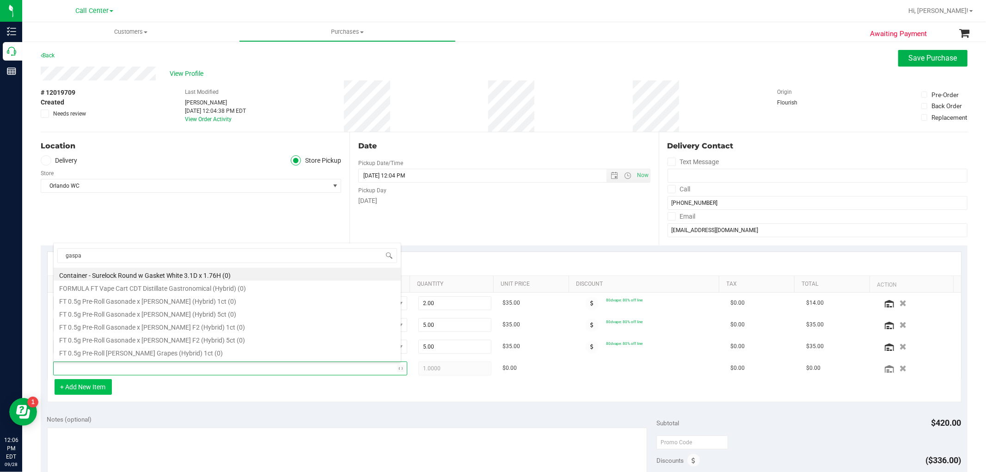
type input "gaspar"
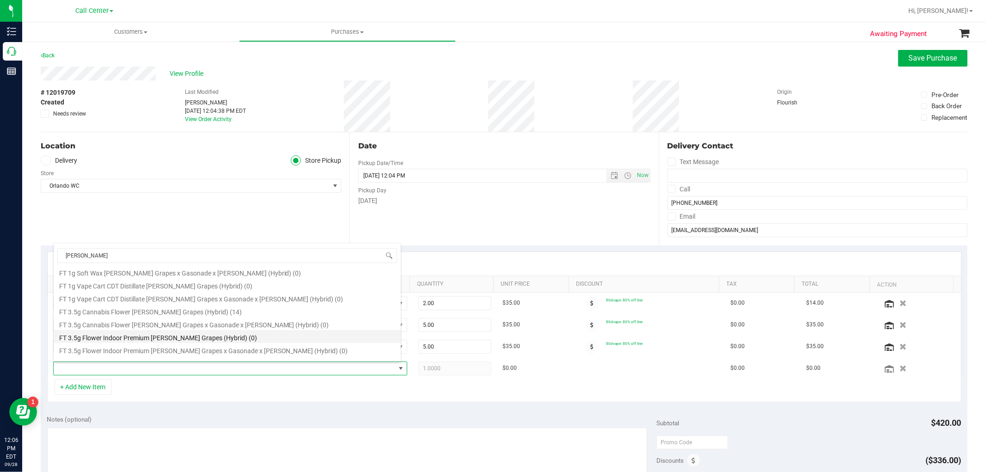
scroll to position [167, 0]
click at [201, 329] on li "FT 3.5g Cannabis Flower Gaspar's Grapes (Hybrid) (14)" at bounding box center [227, 326] width 347 height 13
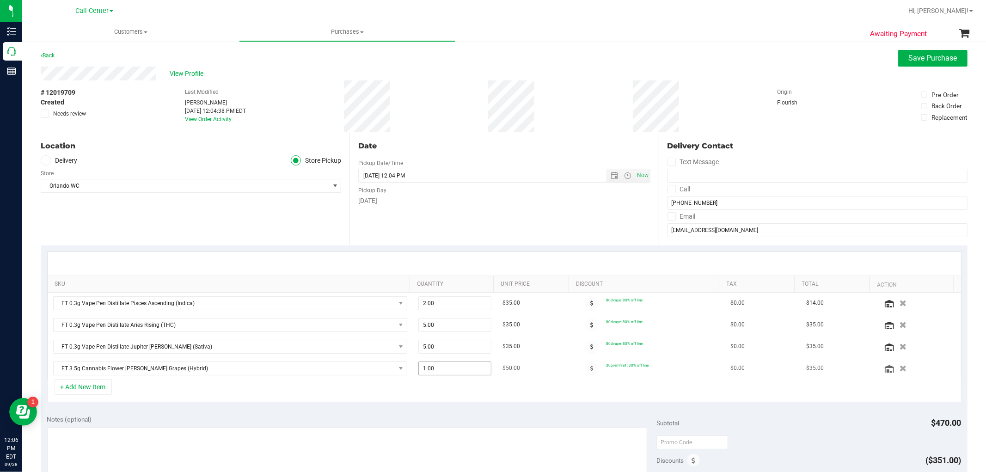
click at [451, 369] on span "1.00 1" at bounding box center [454, 368] width 73 height 14
click at [451, 369] on input "1" at bounding box center [455, 368] width 72 height 13
click at [446, 364] on span "1.00 1" at bounding box center [454, 368] width 73 height 14
click at [446, 364] on input "1" at bounding box center [455, 368] width 72 height 13
type input "2"
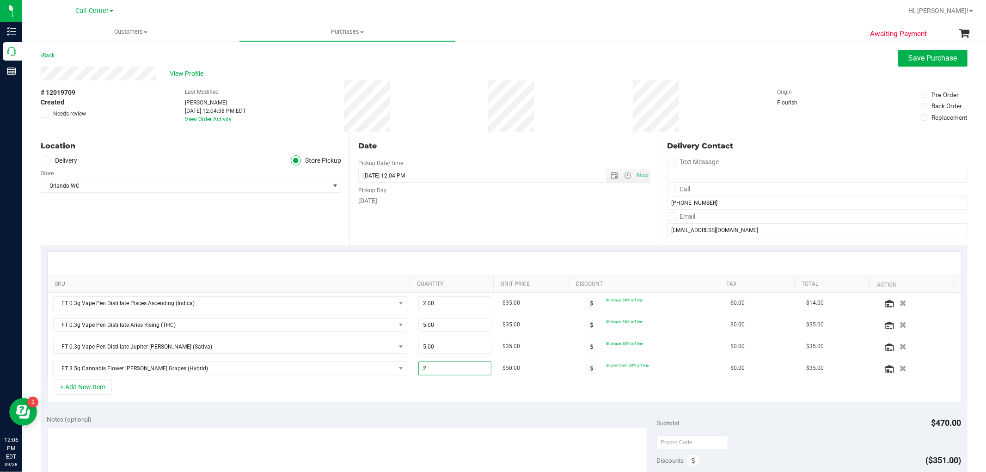
type input "2.00"
click at [446, 384] on div "+ Add New Item" at bounding box center [504, 390] width 914 height 23
click at [87, 387] on button "+ Add New Item" at bounding box center [83, 387] width 57 height 16
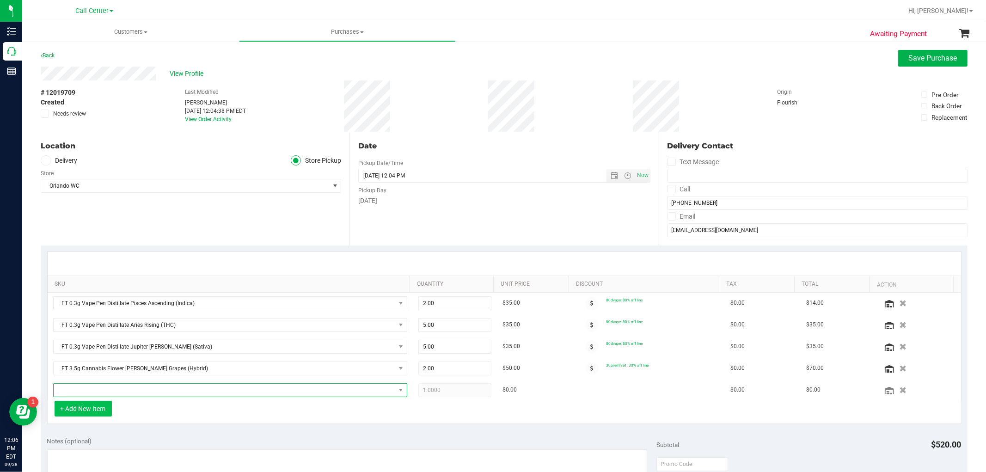
click at [87, 387] on span "NO DATA FOUND" at bounding box center [225, 390] width 342 height 13
type input "mule"
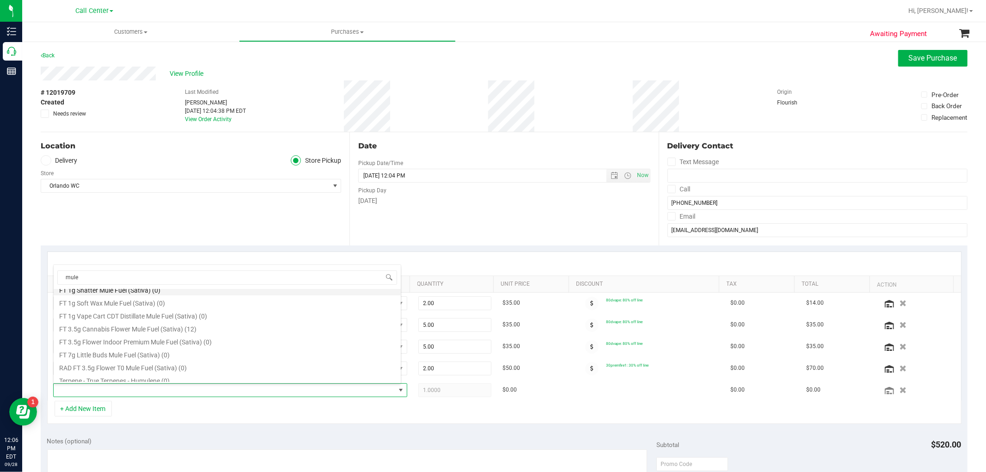
scroll to position [76, 0]
click at [181, 322] on li "FT 3.5g Cannabis Flower Mule Fuel (Sativa) (12)" at bounding box center [227, 323] width 347 height 13
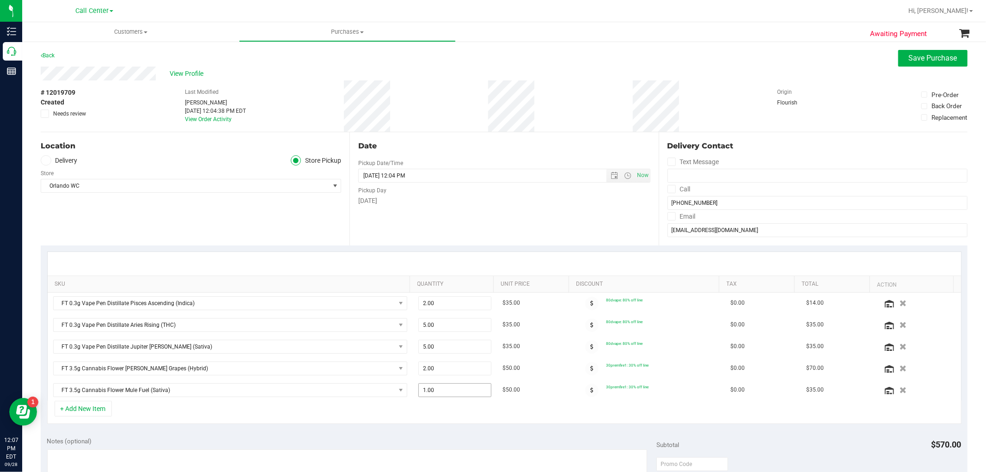
click at [439, 391] on span "1.00 1" at bounding box center [454, 390] width 73 height 14
click at [439, 391] on input "1" at bounding box center [455, 390] width 72 height 13
type input "2"
type input "2.00"
click at [404, 418] on div "+ Add New Item" at bounding box center [504, 412] width 914 height 23
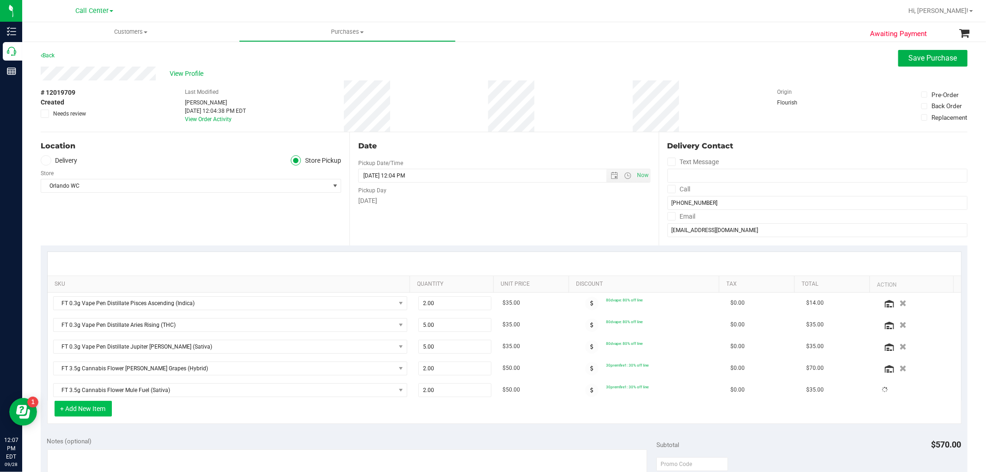
click at [86, 413] on button "+ Add New Item" at bounding box center [83, 409] width 57 height 16
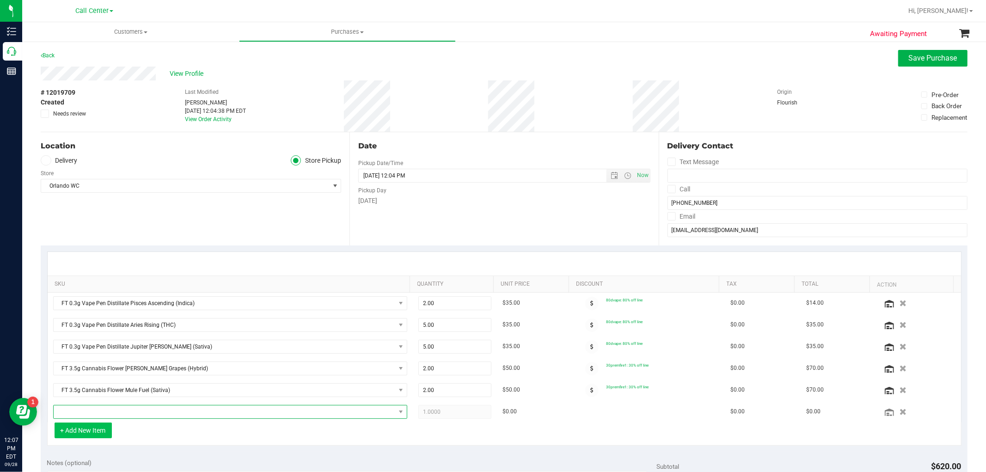
click at [86, 413] on span "NO DATA FOUND" at bounding box center [225, 411] width 342 height 13
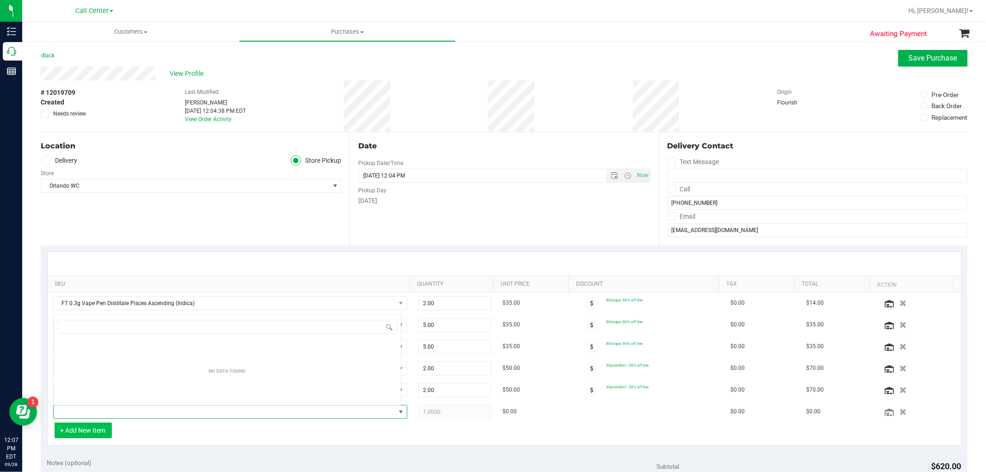
scroll to position [14, 345]
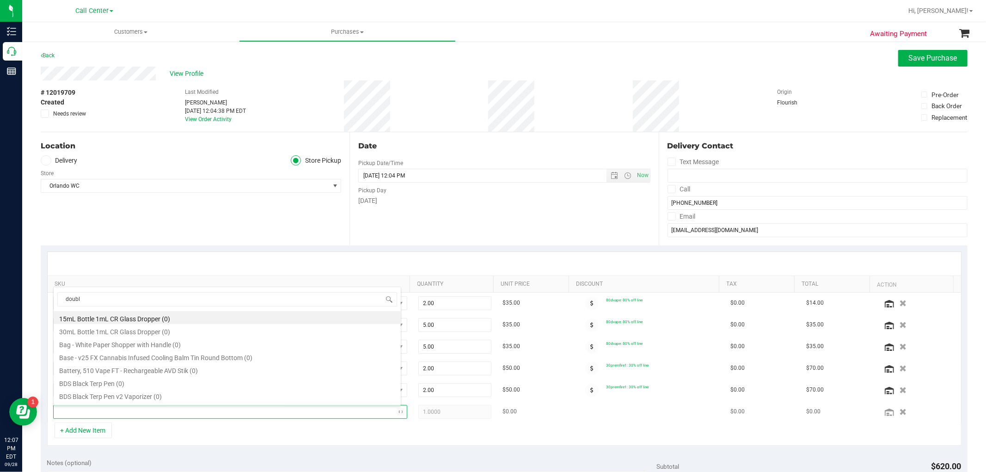
type input "double"
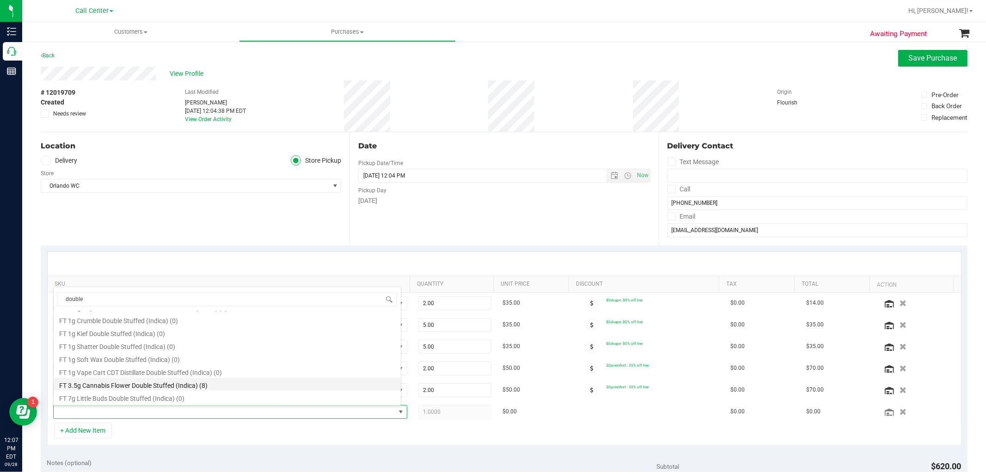
click at [202, 386] on li "FT 3.5g Cannabis Flower Double Stuffed (Indica) (8)" at bounding box center [227, 384] width 347 height 13
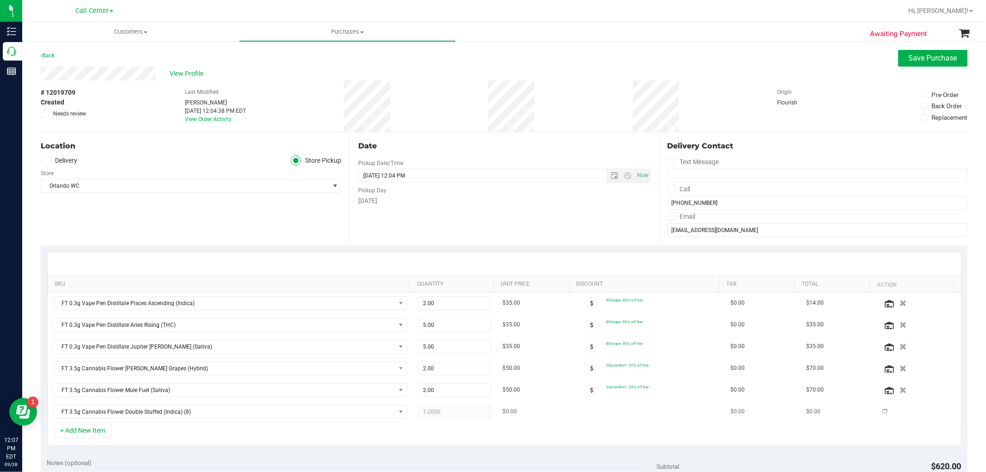
click at [440, 410] on span "1.0000 1" at bounding box center [454, 412] width 73 height 14
click at [440, 415] on span "1.00 1" at bounding box center [454, 412] width 73 height 14
click at [440, 415] on input "1" at bounding box center [455, 411] width 72 height 13
type input "2"
type input "2.00"
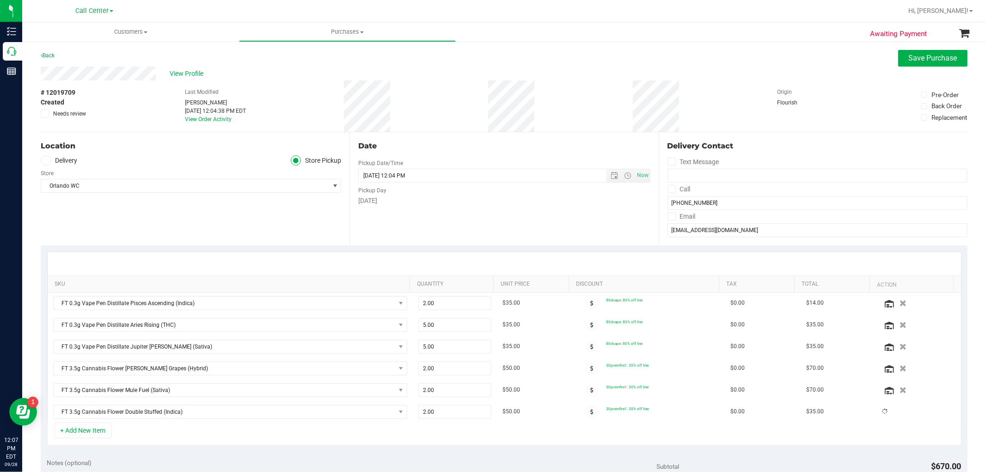
click at [431, 428] on div "+ Add New Item" at bounding box center [504, 433] width 914 height 23
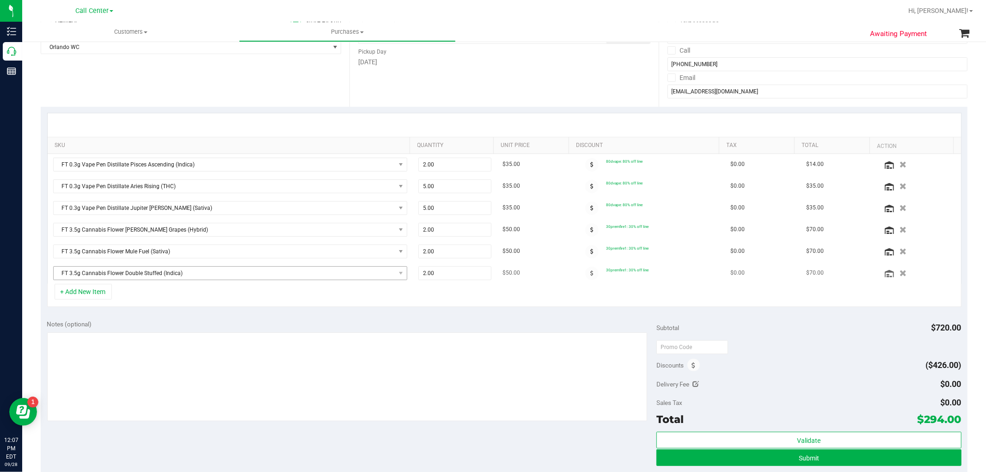
scroll to position [154, 0]
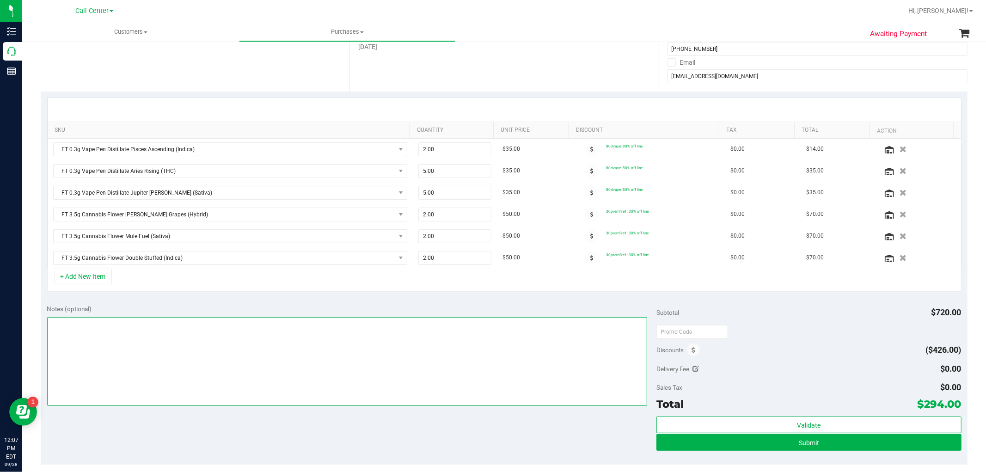
click at [136, 342] on textarea at bounding box center [347, 361] width 600 height 89
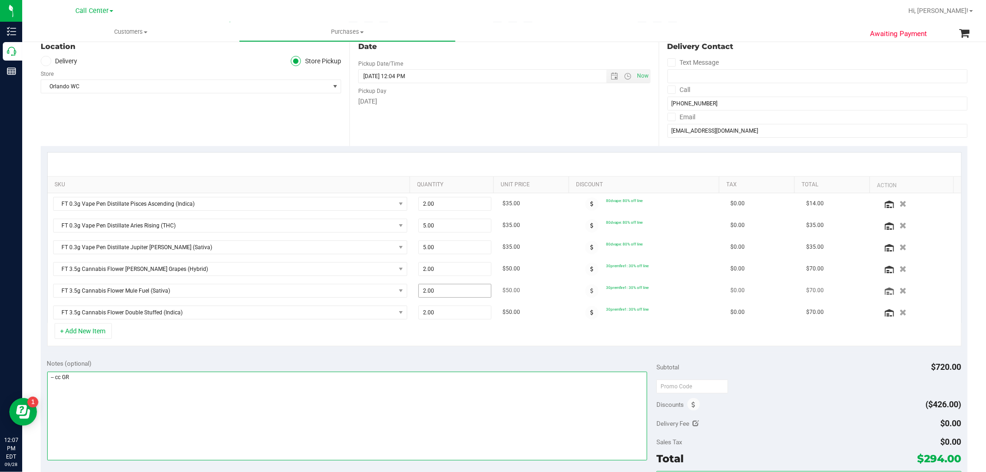
scroll to position [205, 0]
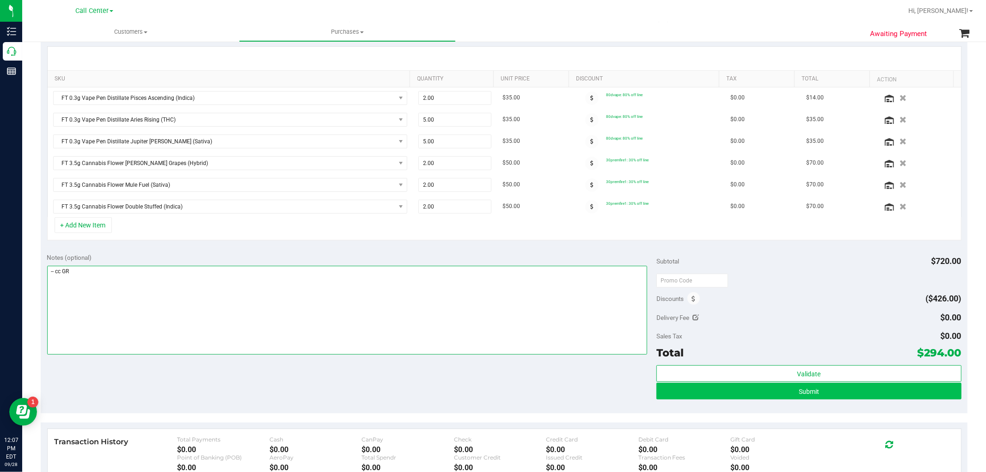
type textarea "-- cc GR"
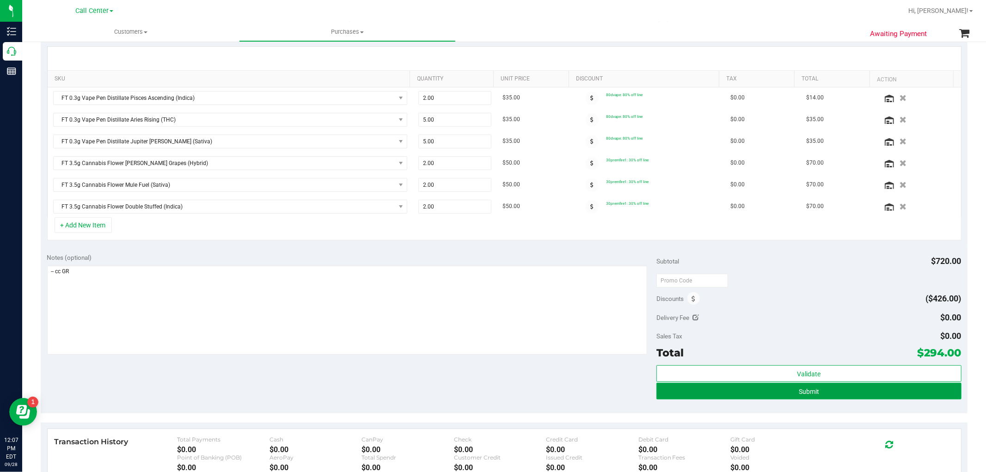
click at [812, 388] on span "Submit" at bounding box center [809, 391] width 20 height 7
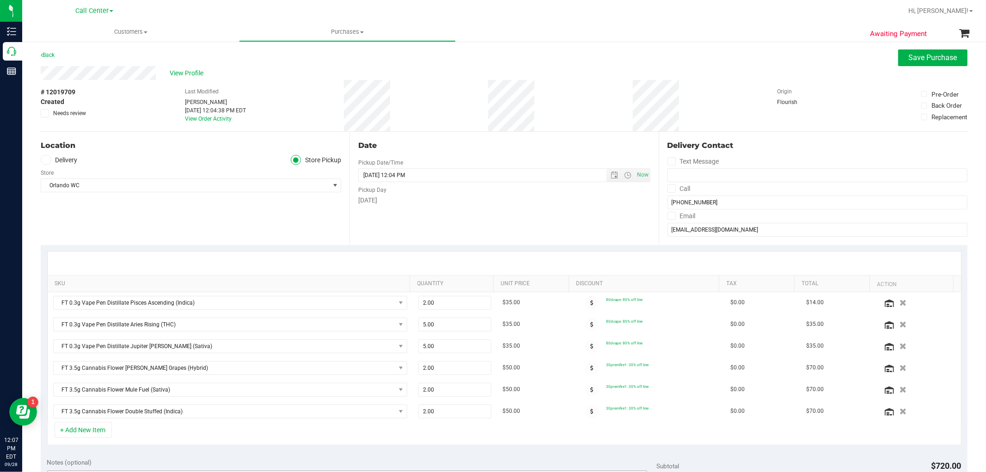
scroll to position [0, 0]
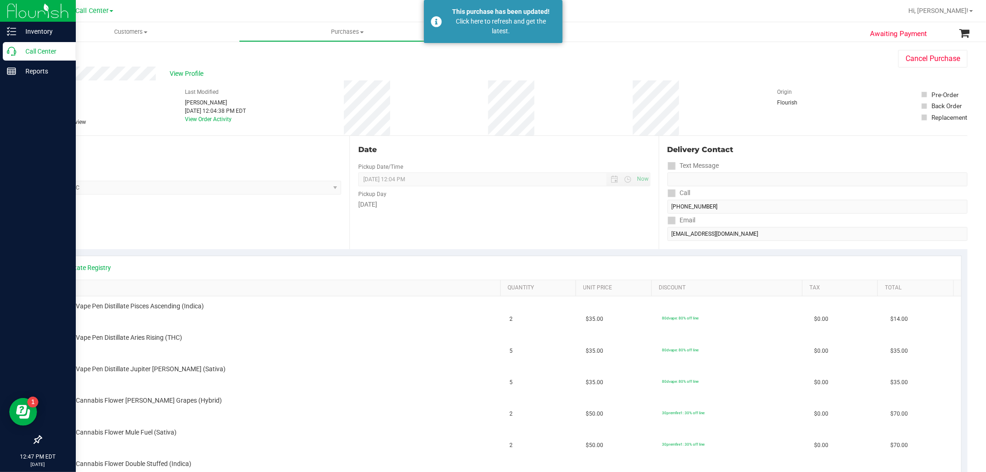
click at [17, 53] on p "Call Center" at bounding box center [43, 51] width 55 height 11
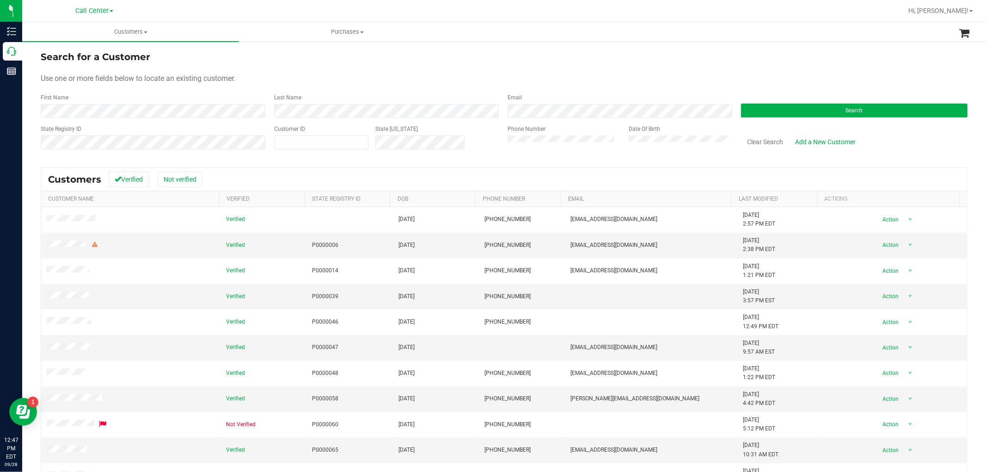
click at [764, 102] on div "Search" at bounding box center [850, 105] width 233 height 24
click at [760, 116] on button "Search" at bounding box center [854, 111] width 226 height 14
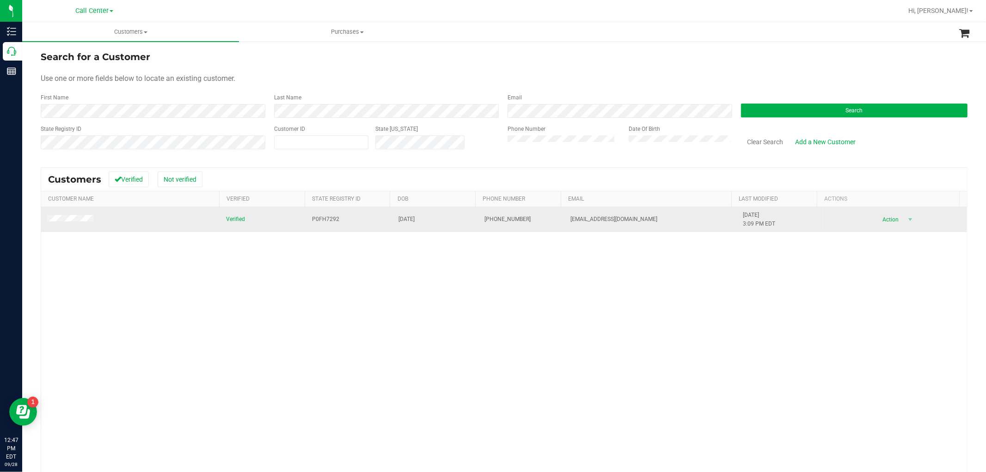
click at [85, 211] on td at bounding box center [130, 219] width 179 height 25
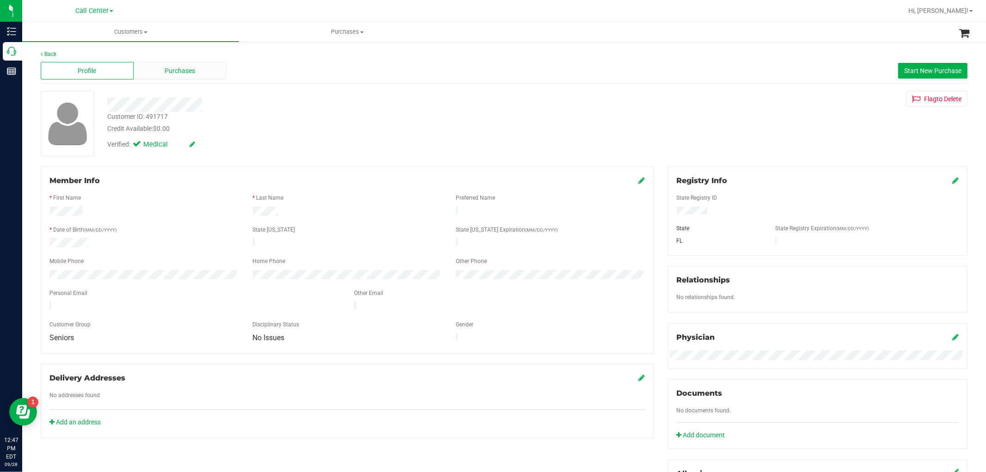
click at [199, 70] on div "Purchases" at bounding box center [180, 71] width 93 height 18
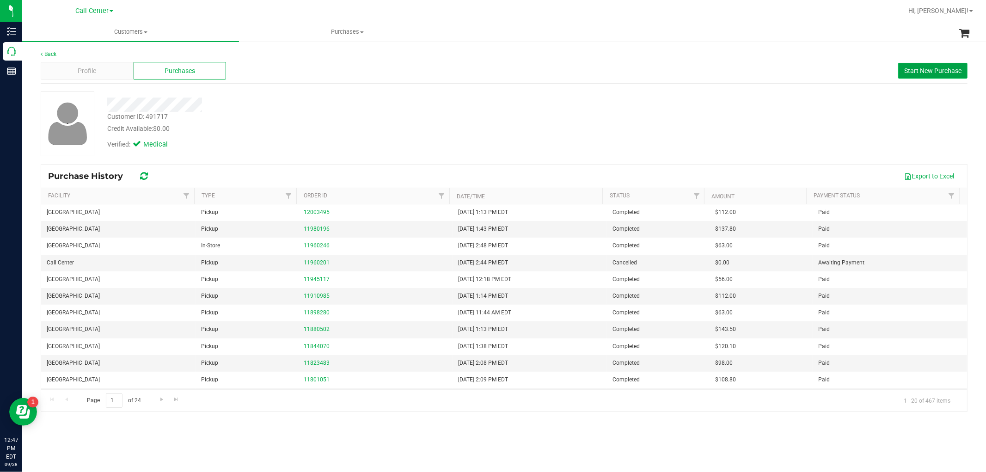
click at [908, 74] on span "Start New Purchase" at bounding box center [932, 70] width 57 height 7
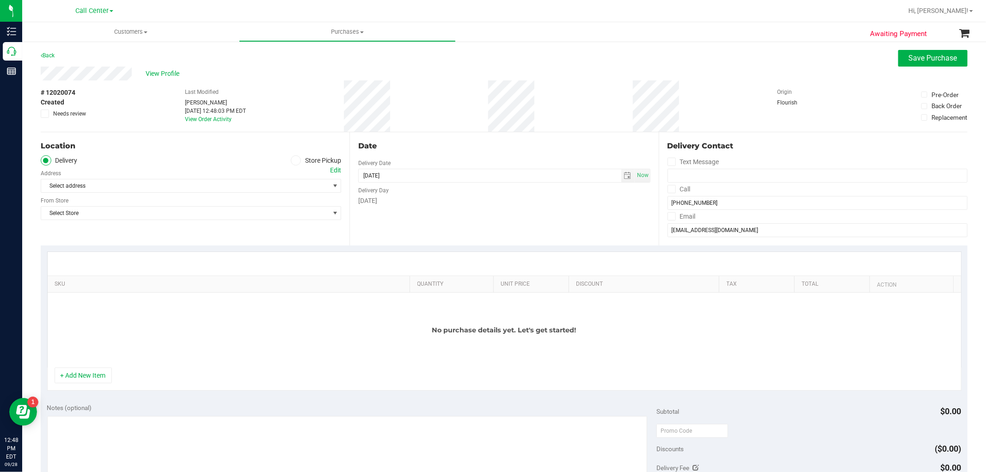
click at [300, 162] on label "Store Pickup" at bounding box center [316, 160] width 51 height 11
click at [0, 0] on input "Store Pickup" at bounding box center [0, 0] width 0 height 0
drag, startPoint x: 238, startPoint y: 202, endPoint x: 244, endPoint y: 189, distance: 14.8
click at [241, 195] on div "Location Delivery Store Pickup Store Select Store Select Store Bonita Springs W…" at bounding box center [195, 188] width 309 height 113
click at [244, 189] on span "Select Store" at bounding box center [185, 185] width 288 height 13
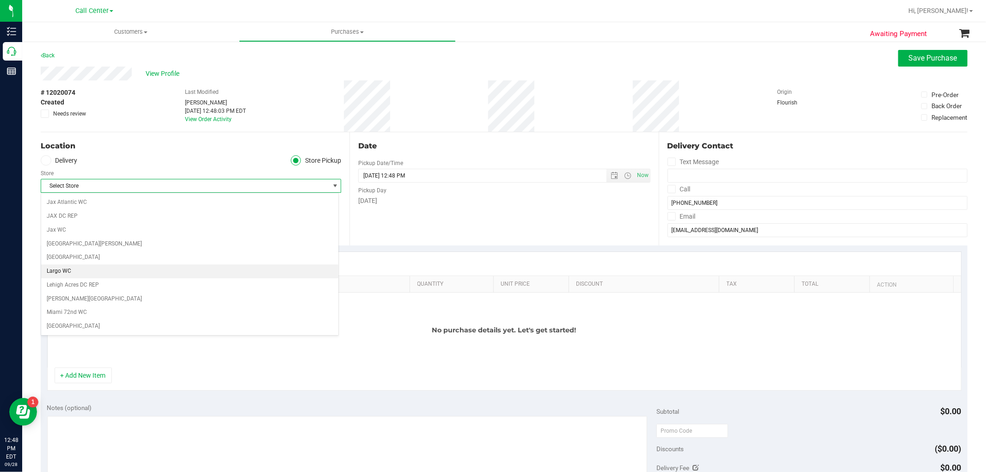
scroll to position [359, 0]
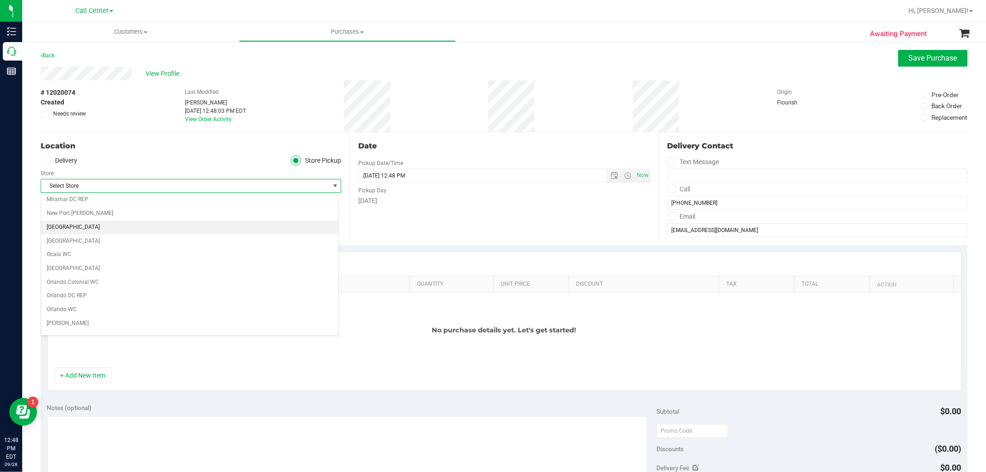
click at [88, 226] on li "[GEOGRAPHIC_DATA]" at bounding box center [189, 227] width 297 height 14
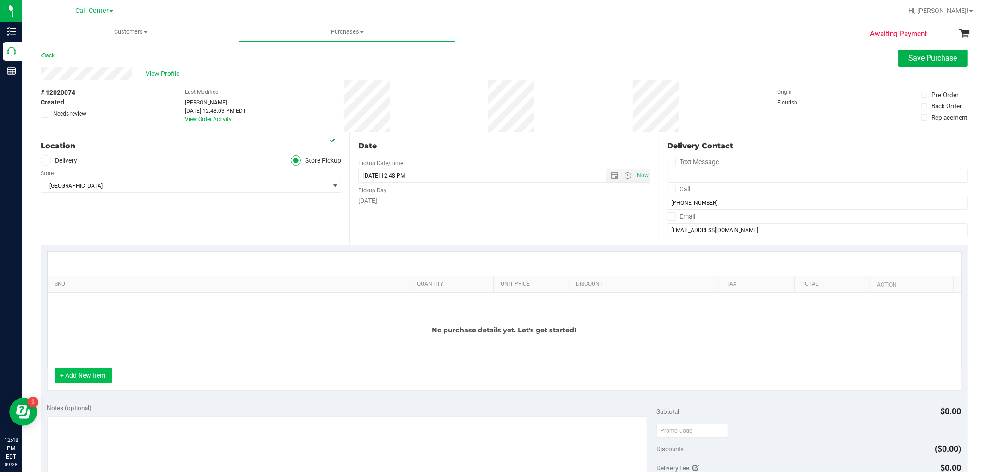
click at [80, 372] on button "+ Add New Item" at bounding box center [83, 375] width 57 height 16
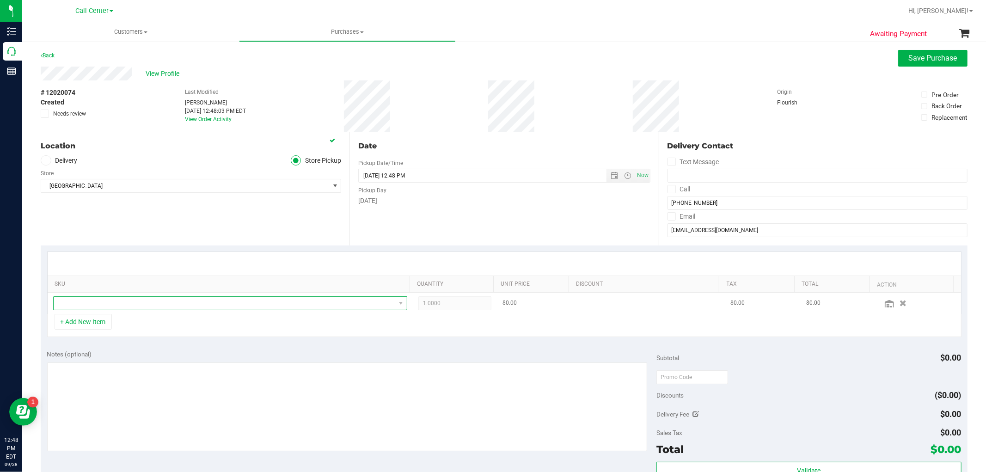
click at [117, 308] on span "NO DATA FOUND" at bounding box center [225, 303] width 342 height 13
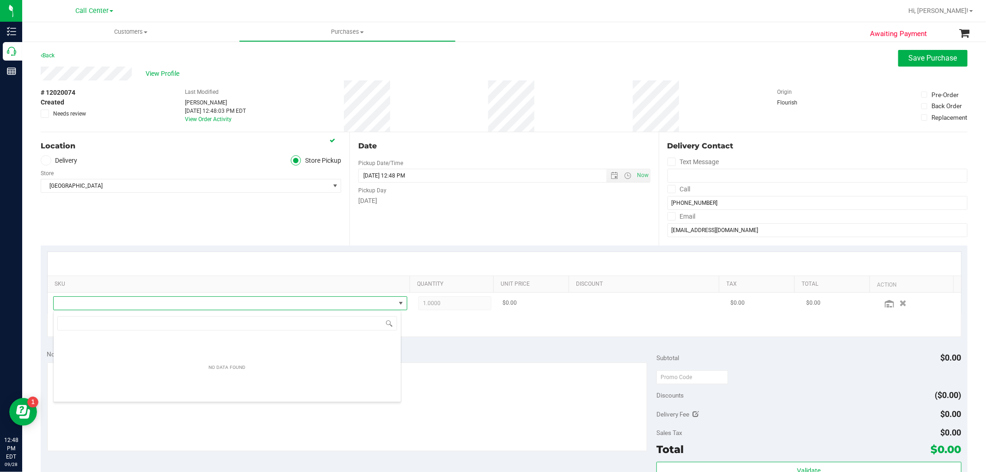
scroll to position [14, 345]
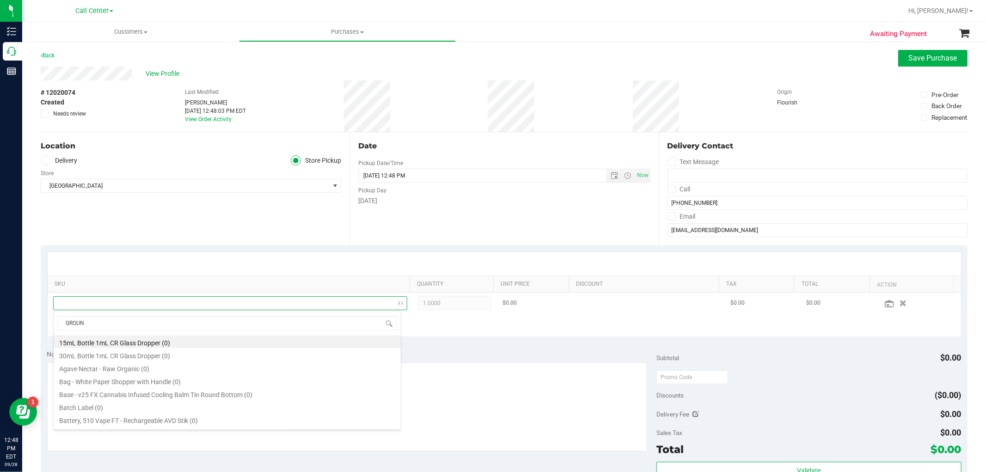
type input "GROUND"
click at [131, 390] on li "FT 7g Ground Flower (Indica) (11)" at bounding box center [227, 393] width 347 height 13
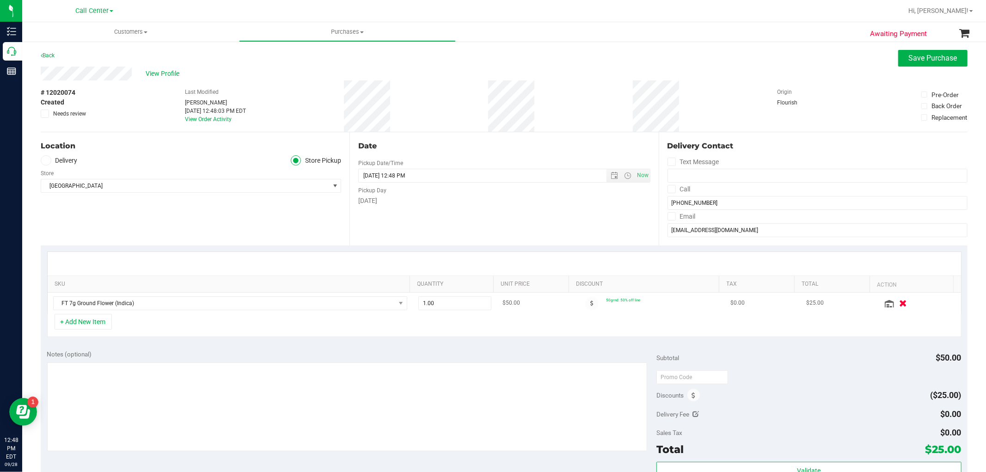
click at [899, 302] on icon "button" at bounding box center [903, 302] width 8 height 7
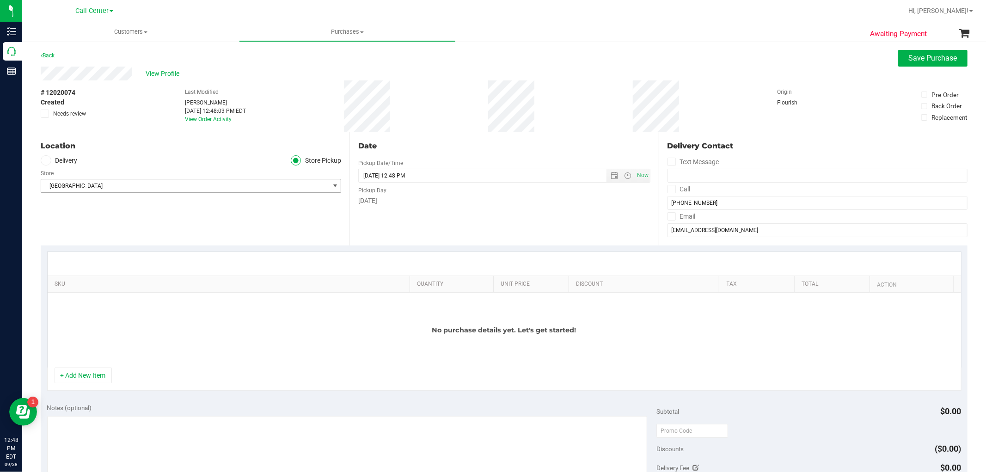
click at [313, 193] on div "Location Delivery Store Pickup Store North Palm Beach WC Select Store Bonita Sp…" at bounding box center [195, 188] width 309 height 113
click at [329, 186] on span "select" at bounding box center [335, 185] width 12 height 13
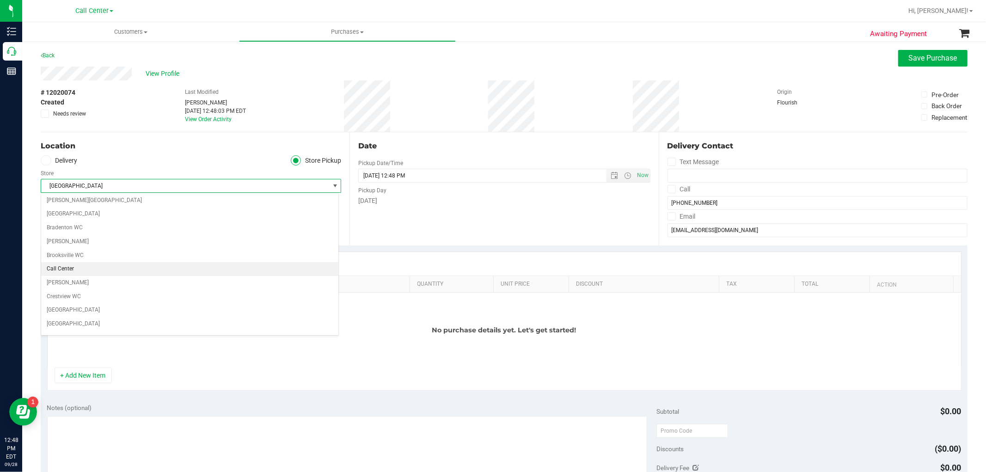
scroll to position [0, 0]
click at [68, 275] on li "Call Center" at bounding box center [189, 270] width 297 height 14
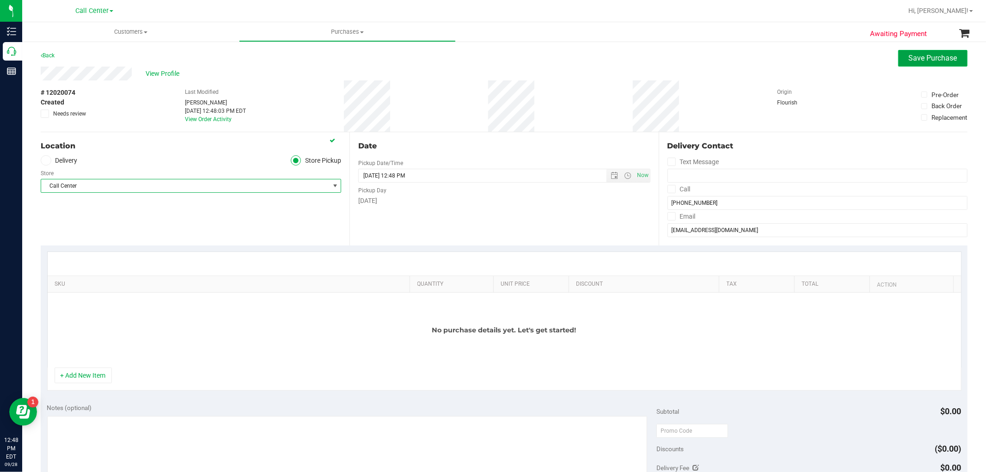
click at [909, 56] on span "Save Purchase" at bounding box center [933, 58] width 49 height 9
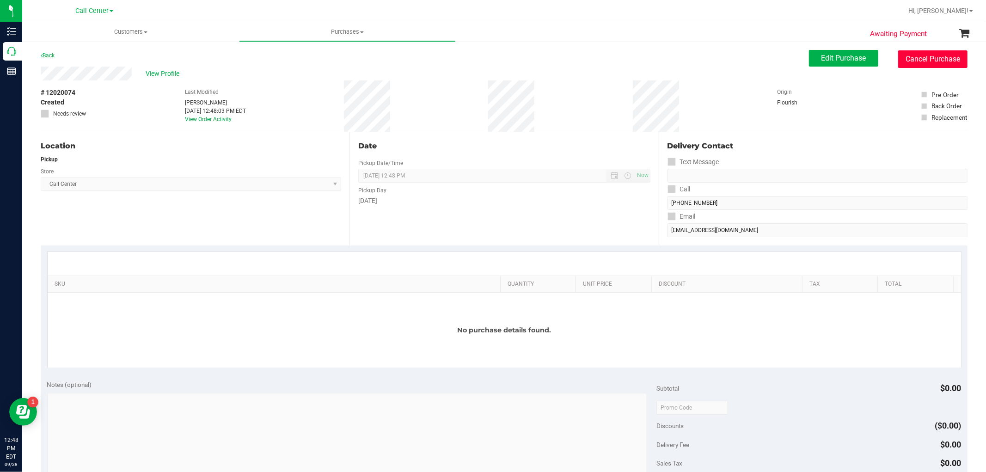
click at [946, 63] on button "Cancel Purchase" at bounding box center [932, 59] width 69 height 18
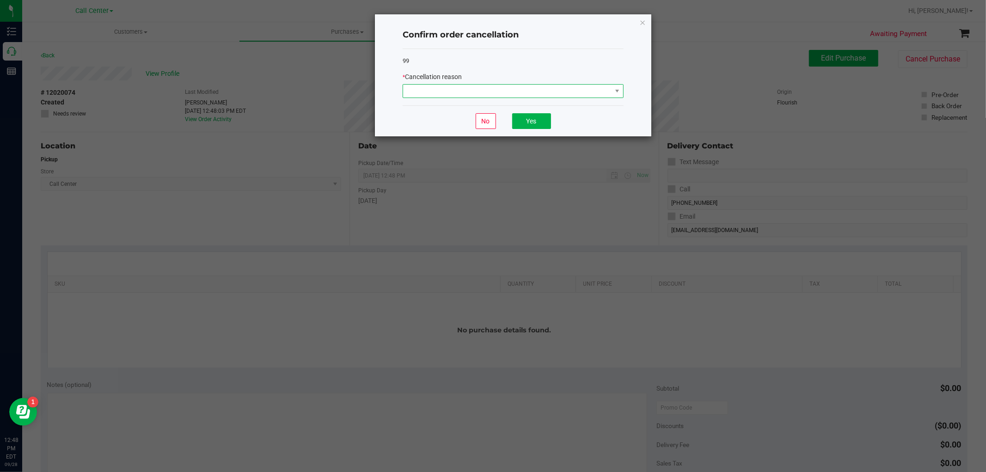
click at [491, 96] on span at bounding box center [507, 91] width 208 height 13
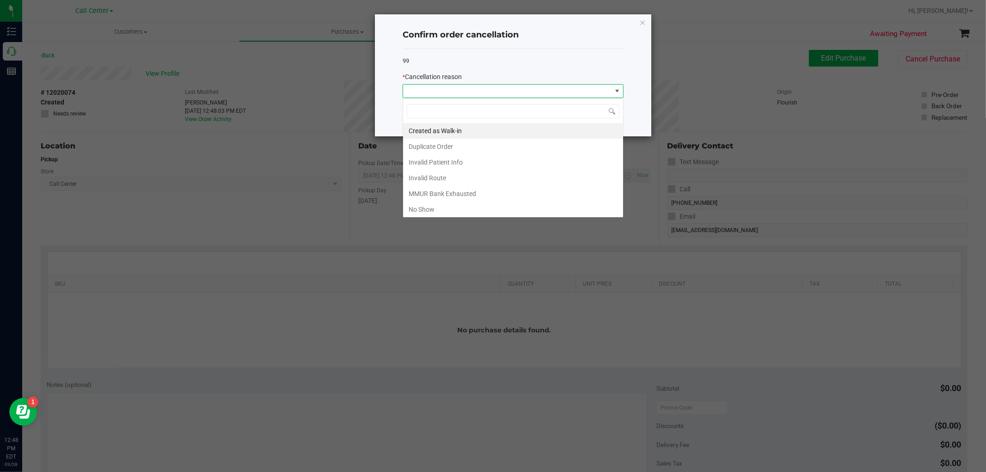
scroll to position [14, 220]
click at [484, 192] on li "MMUR Bank Exhausted" at bounding box center [513, 194] width 220 height 16
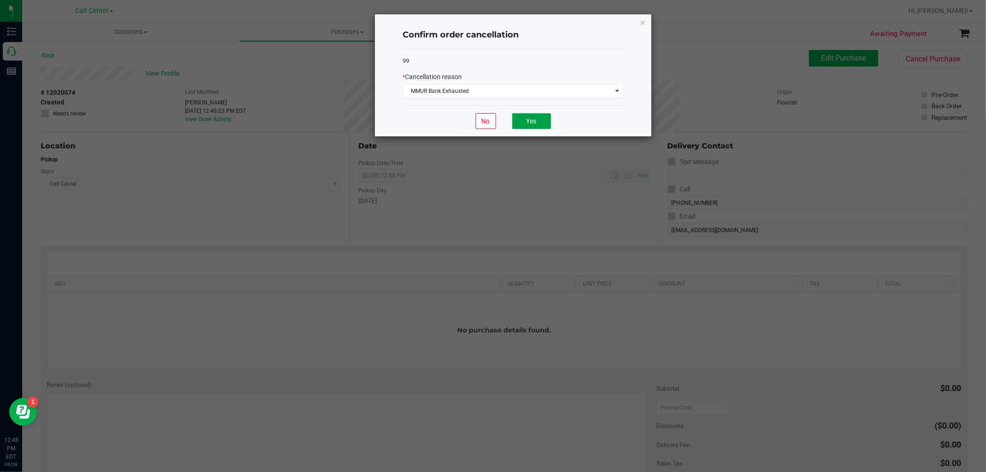
click at [519, 121] on button "Yes" at bounding box center [531, 121] width 39 height 16
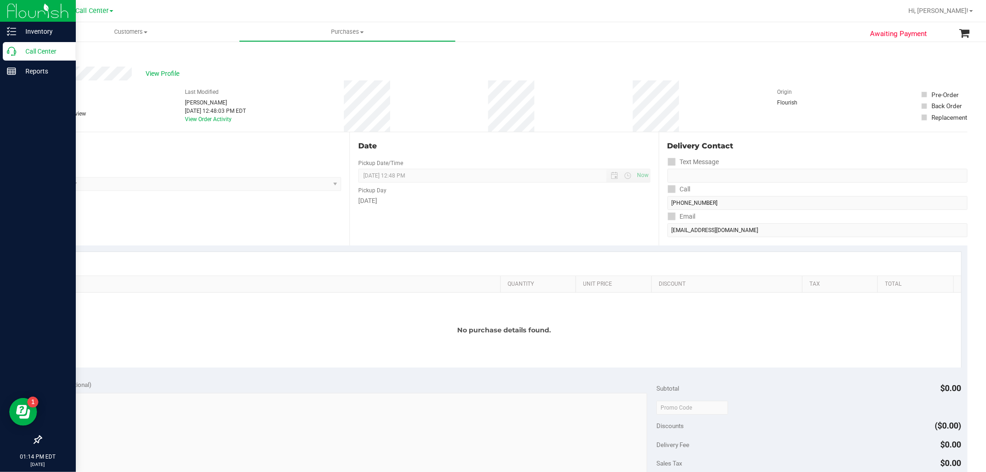
click at [12, 51] on icon at bounding box center [11, 51] width 9 height 9
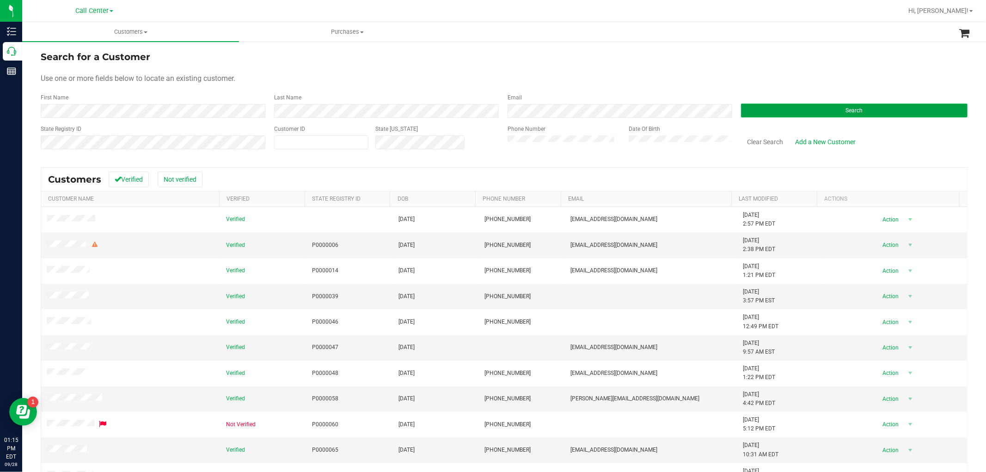
click at [761, 104] on button "Search" at bounding box center [854, 111] width 226 height 14
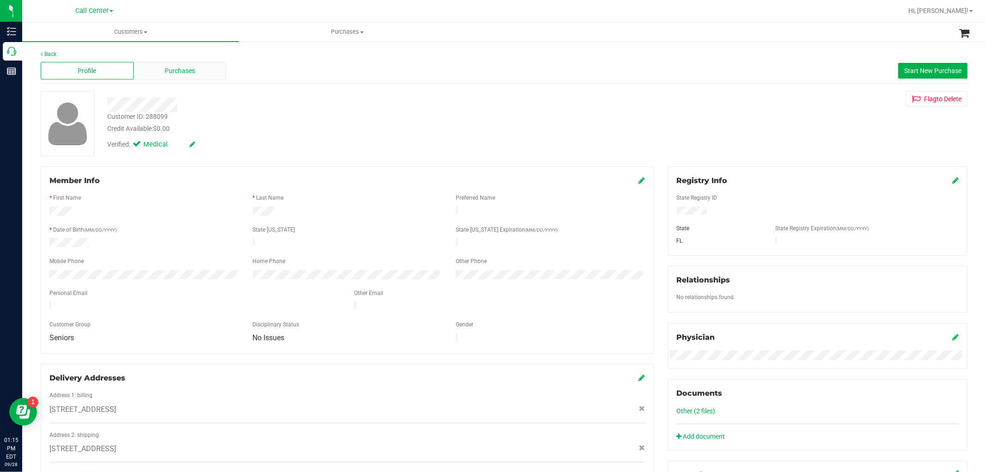
click at [185, 70] on span "Purchases" at bounding box center [180, 71] width 31 height 10
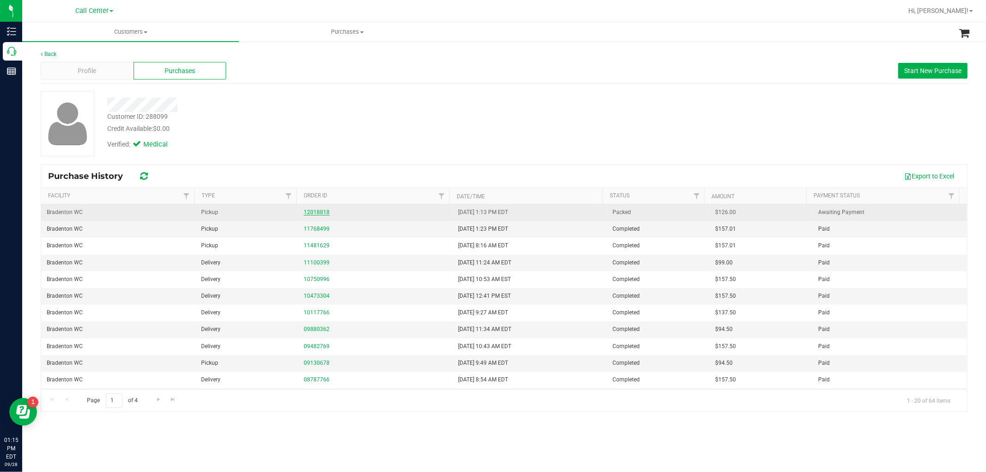
click at [317, 215] on link "12018818" at bounding box center [317, 212] width 26 height 6
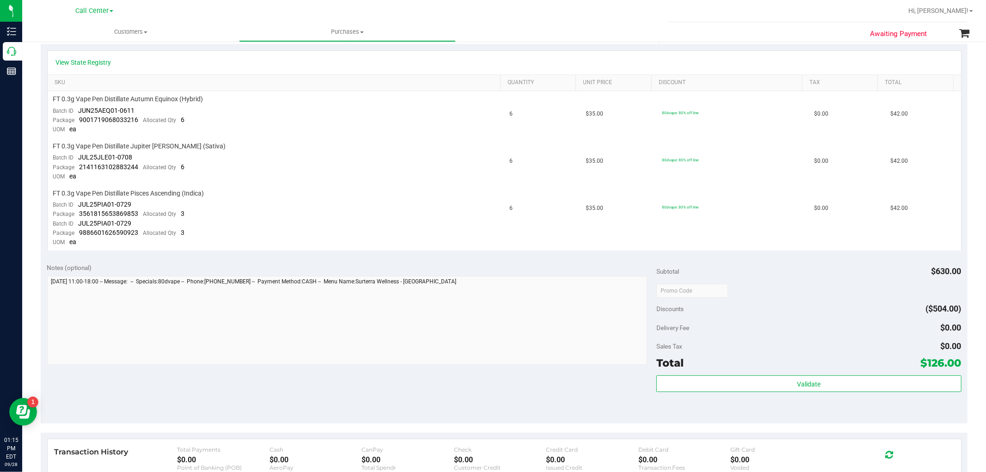
scroll to position [51, 0]
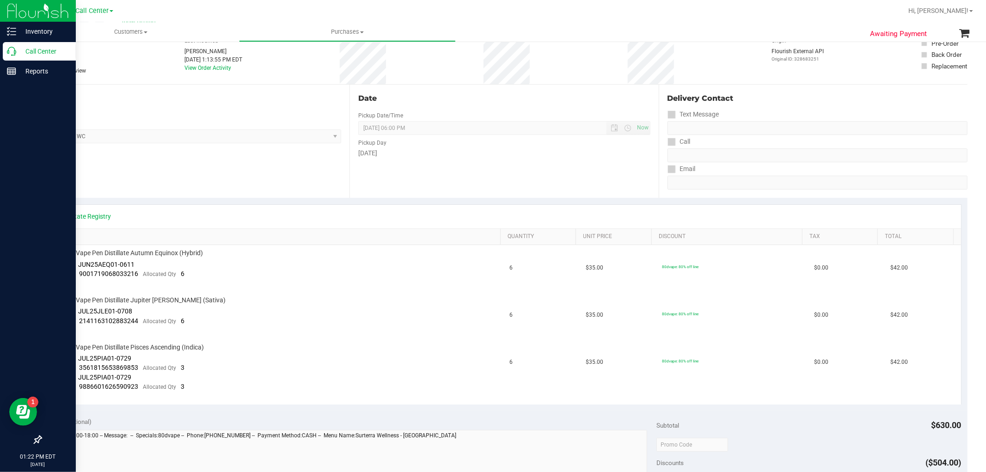
click at [11, 49] on icon at bounding box center [11, 51] width 9 height 9
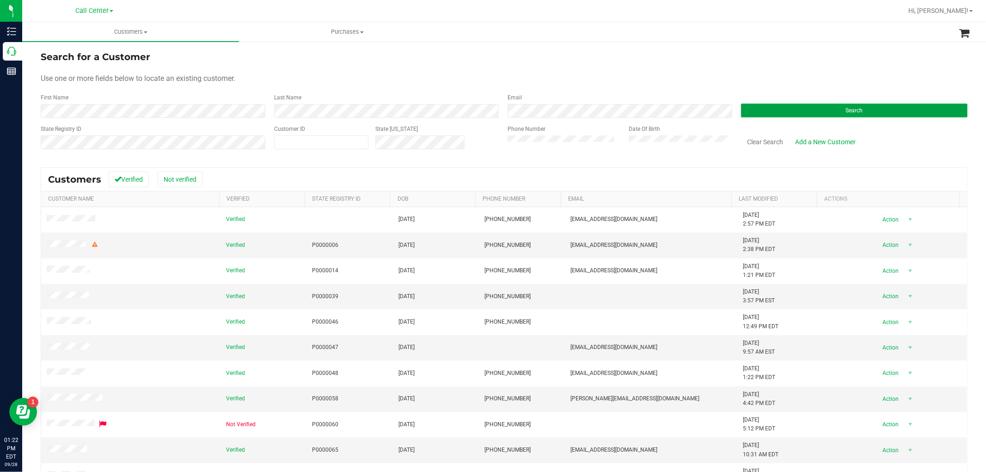
click at [826, 111] on button "Search" at bounding box center [854, 111] width 226 height 14
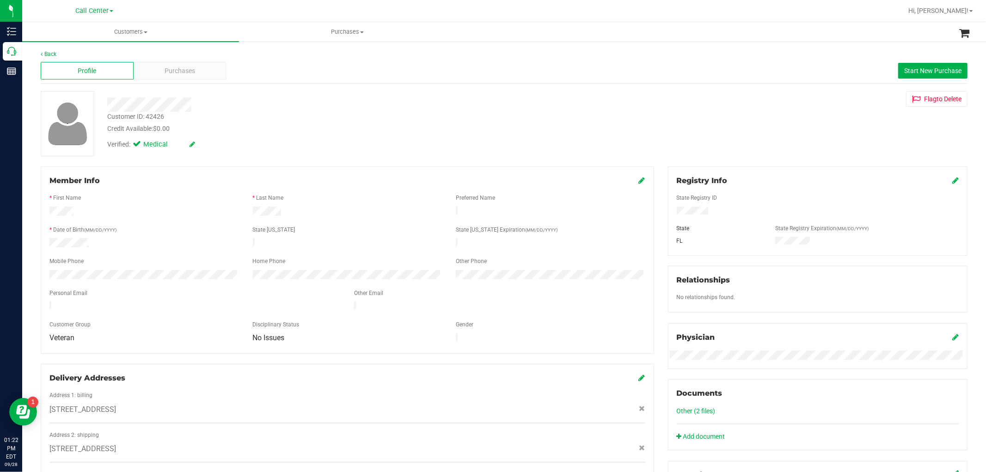
click at [153, 113] on div "Customer ID: 42426" at bounding box center [135, 117] width 57 height 10
copy div "42426"
click at [161, 70] on div "Purchases" at bounding box center [180, 71] width 93 height 18
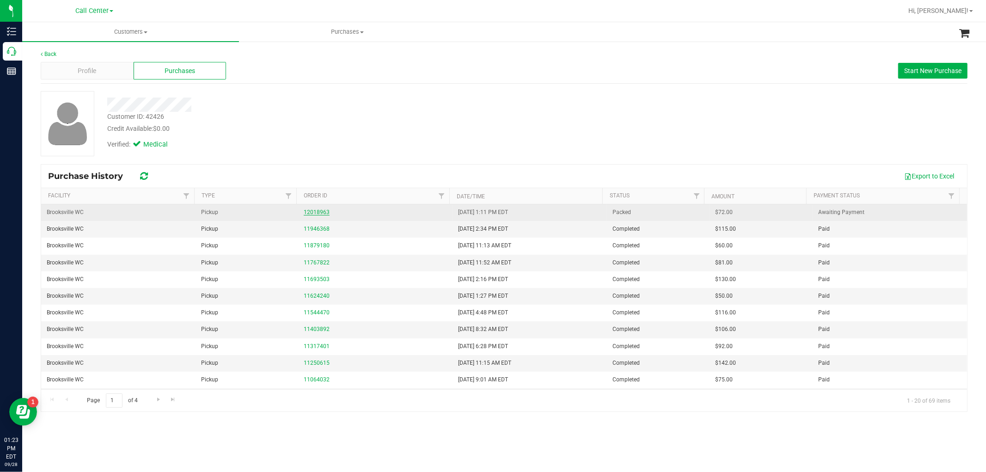
click at [307, 215] on link "12018963" at bounding box center [317, 212] width 26 height 6
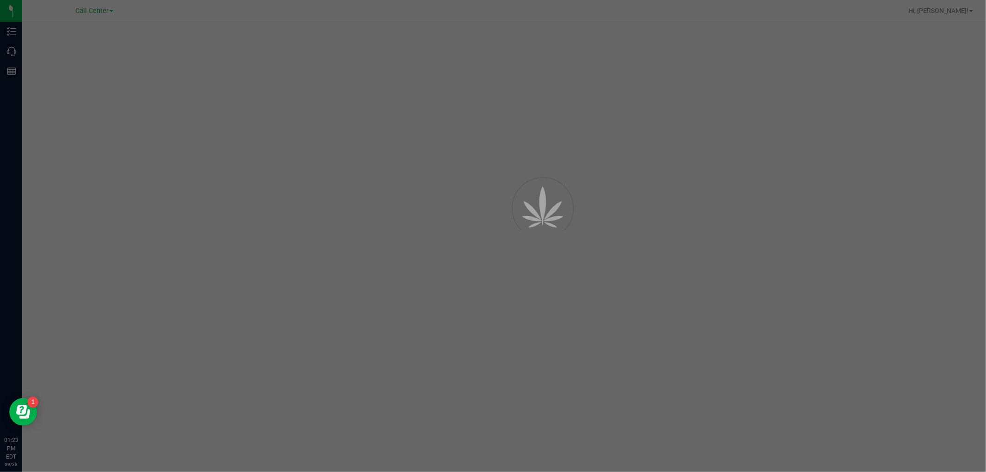
click at [102, 11] on span "Call Center" at bounding box center [91, 11] width 33 height 8
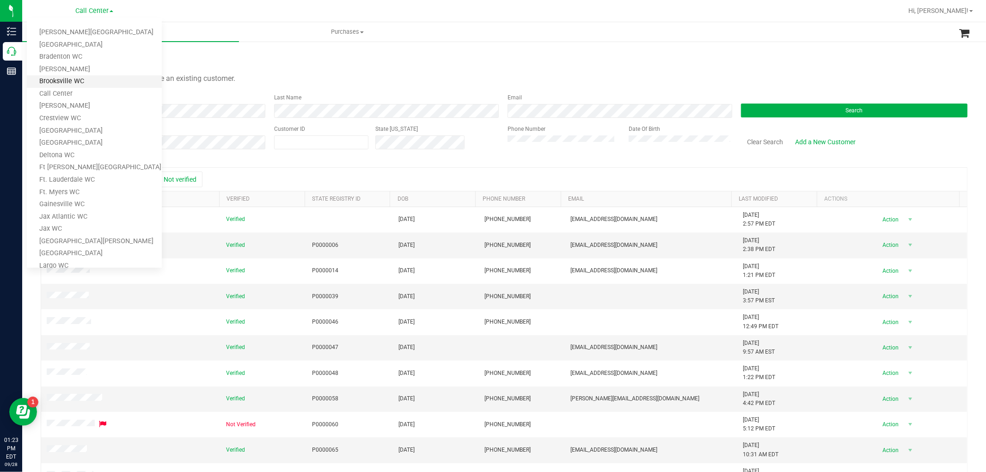
click at [66, 75] on link "Brooksville WC" at bounding box center [94, 81] width 135 height 12
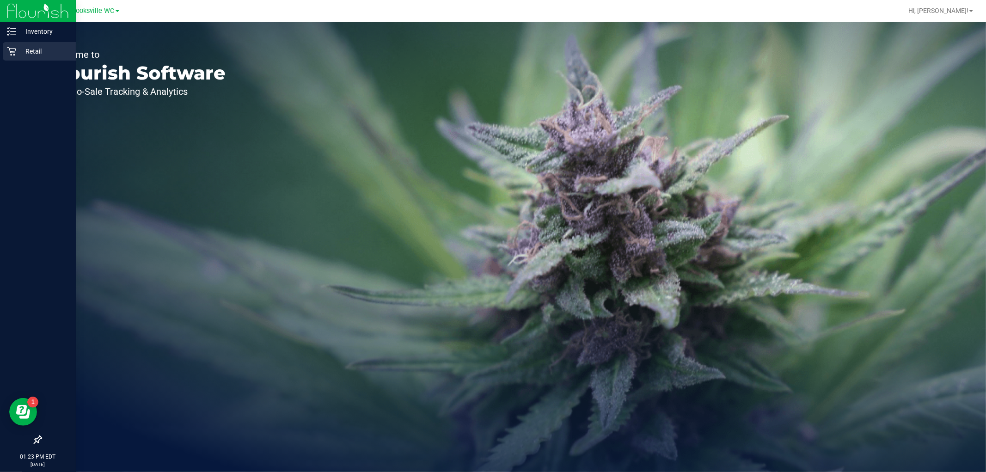
click at [14, 50] on icon at bounding box center [11, 51] width 9 height 9
click at [32, 26] on p "Inventory" at bounding box center [43, 31] width 55 height 11
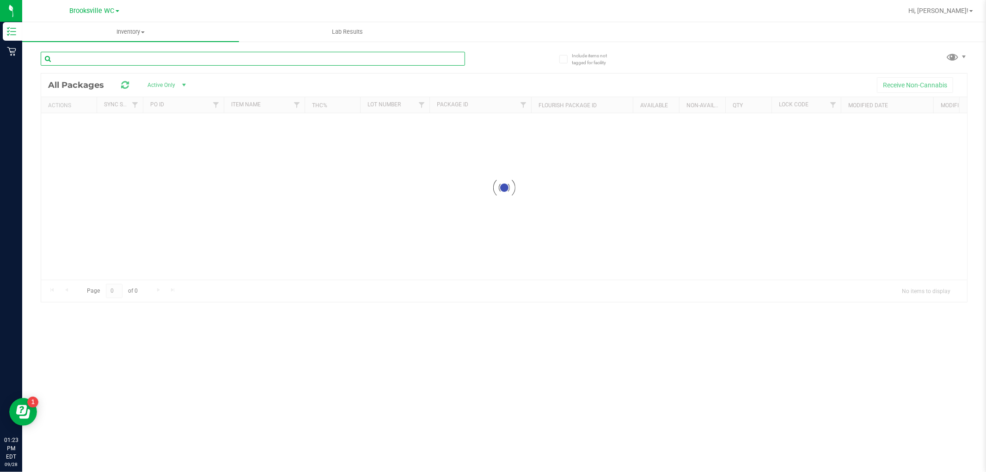
click at [98, 62] on input "text" at bounding box center [253, 59] width 424 height 14
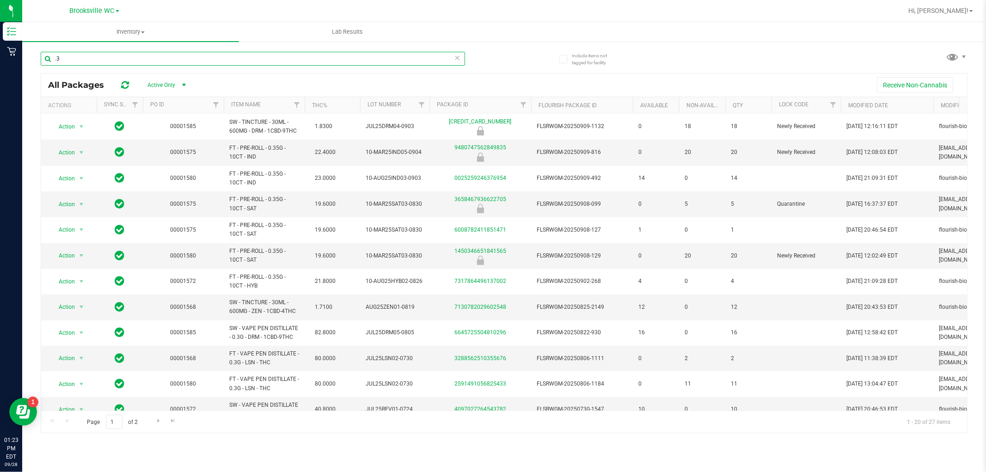
scroll to position [154, 0]
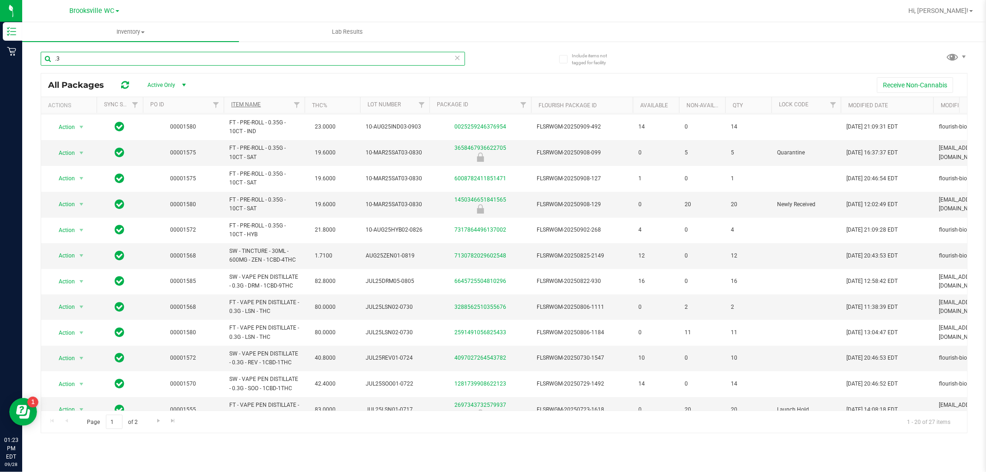
type input ".3"
click at [255, 108] on link "Item Name" at bounding box center [246, 104] width 30 height 6
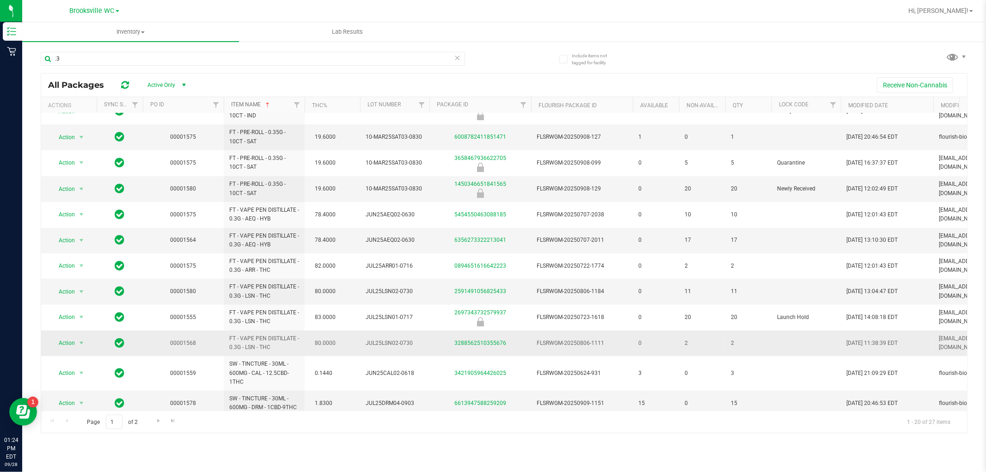
scroll to position [103, 0]
